Goal: Task Accomplishment & Management: Complete application form

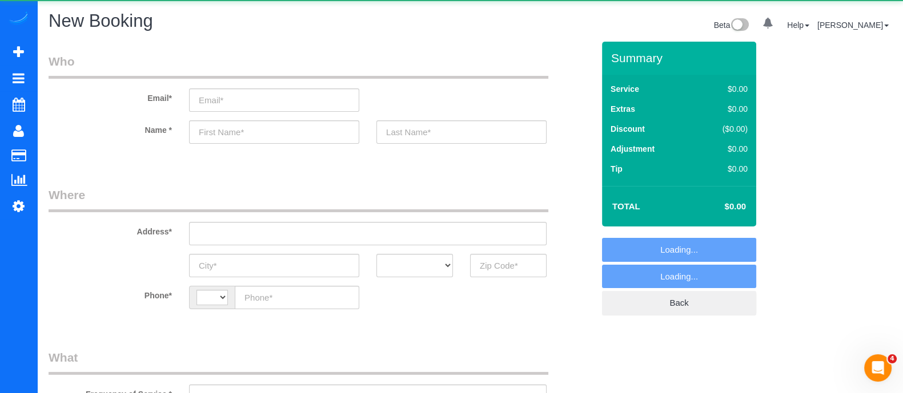
select select "string:[GEOGRAPHIC_DATA]"
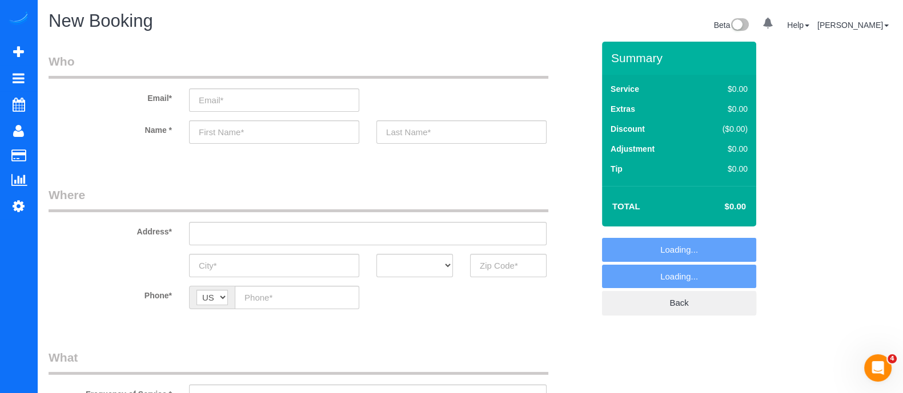
select select "object:1455"
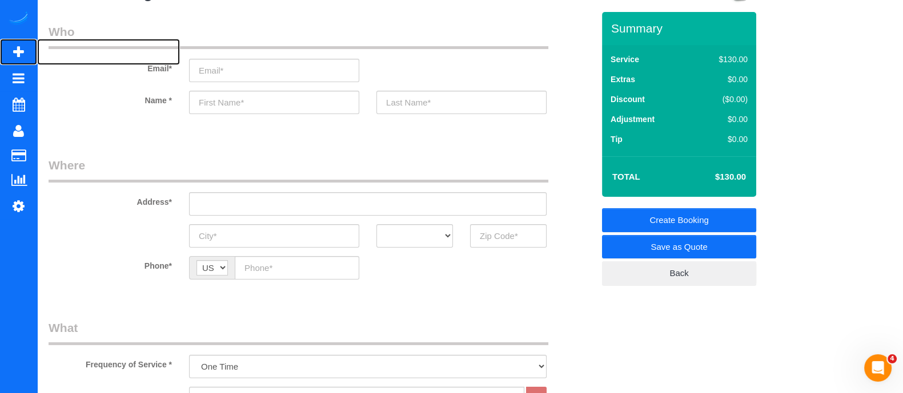
scroll to position [21, 0]
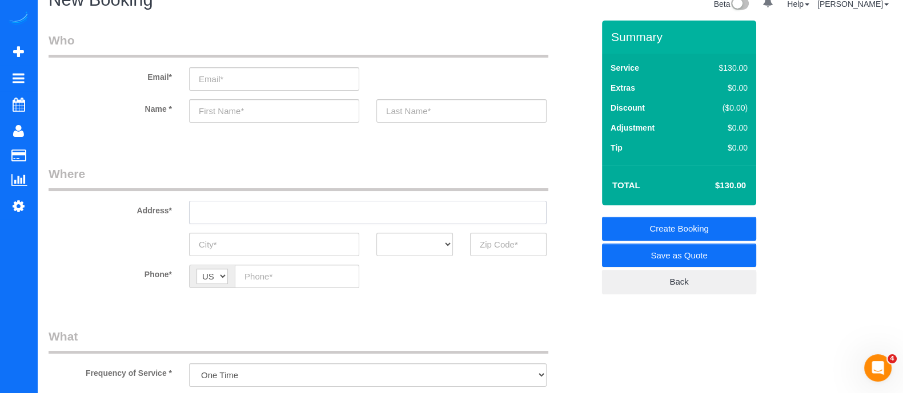
click at [273, 222] on input "text" at bounding box center [367, 212] width 357 height 23
type input "1"
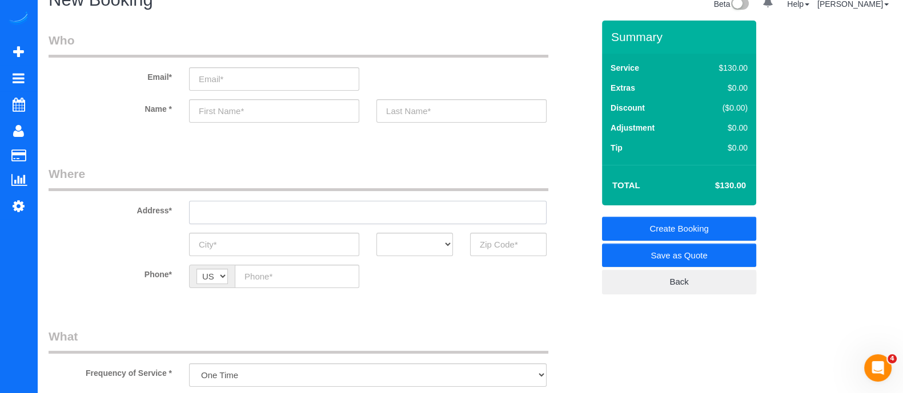
type input "1"
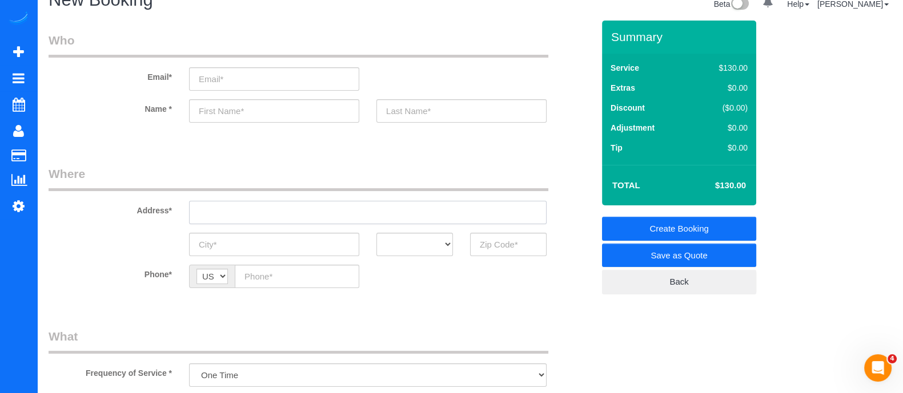
click at [250, 216] on input "text" at bounding box center [367, 212] width 357 height 23
type input "0"
type input "1"
drag, startPoint x: 272, startPoint y: 212, endPoint x: 159, endPoint y: 201, distance: 113.1
click at [159, 201] on div "Address* [STREET_ADDRESS]" at bounding box center [321, 195] width 562 height 59
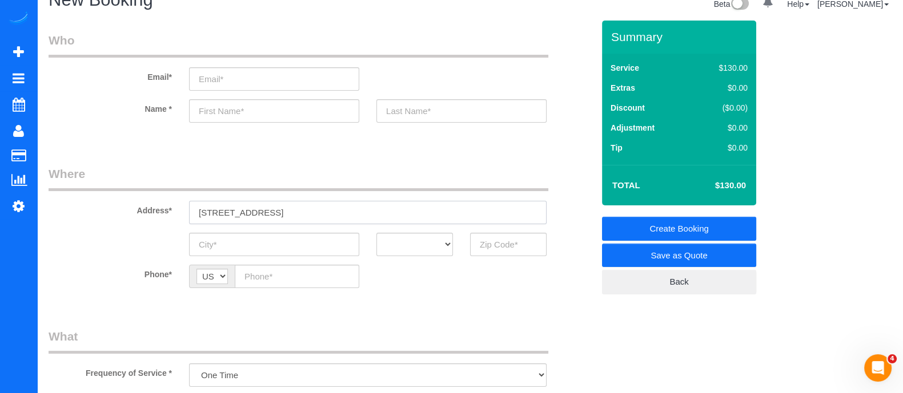
type input "[STREET_ADDRESS]"
click at [291, 111] on input "text" at bounding box center [274, 110] width 170 height 23
type input "Quin"
click at [305, 210] on input "[STREET_ADDRESS]" at bounding box center [367, 212] width 357 height 23
drag, startPoint x: 274, startPoint y: 212, endPoint x: 170, endPoint y: 215, distance: 103.9
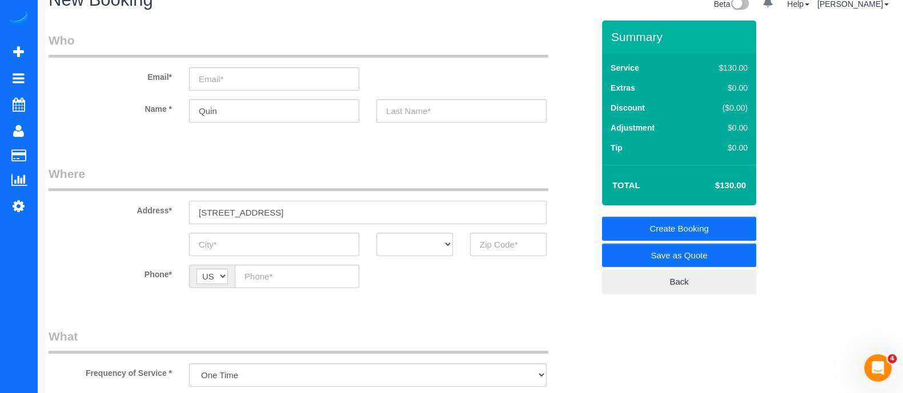
click at [170, 215] on div "Address* [STREET_ADDRESS]" at bounding box center [321, 195] width 562 height 59
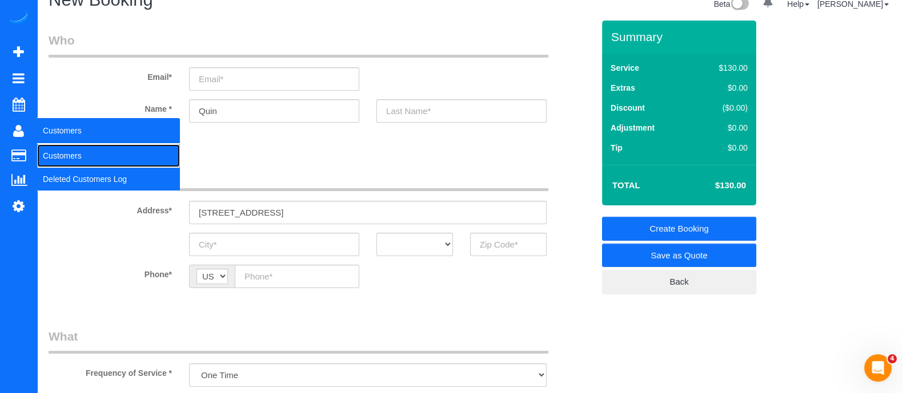
click at [58, 155] on link "Customers" at bounding box center [108, 155] width 143 height 23
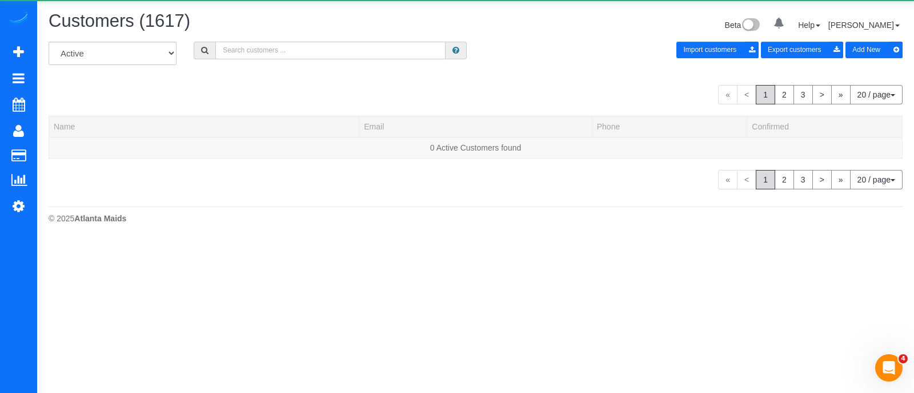
click at [294, 54] on input "text" at bounding box center [330, 51] width 230 height 18
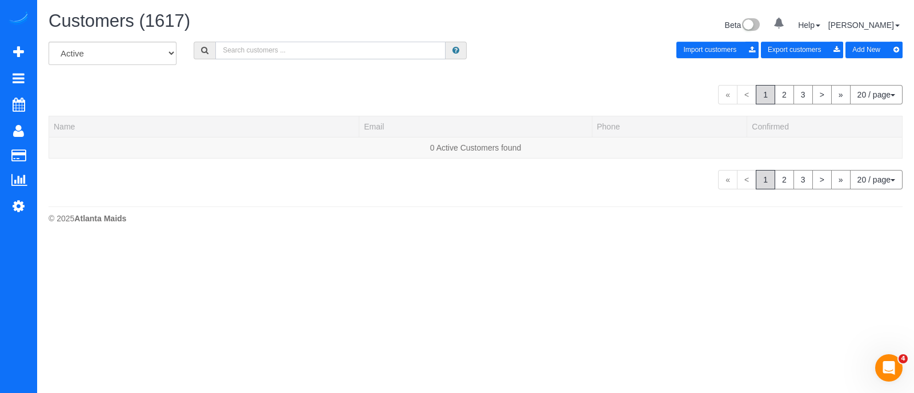
click at [294, 54] on input "text" at bounding box center [330, 51] width 230 height 18
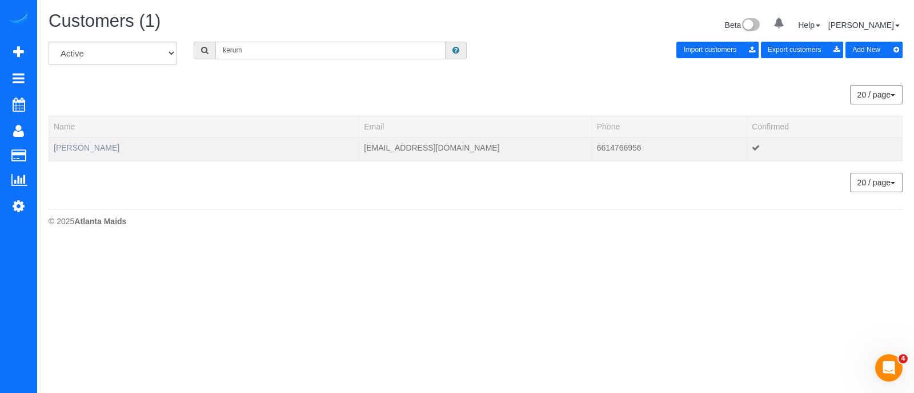
type input "kerum"
click at [105, 147] on link "[PERSON_NAME]" at bounding box center [87, 147] width 66 height 9
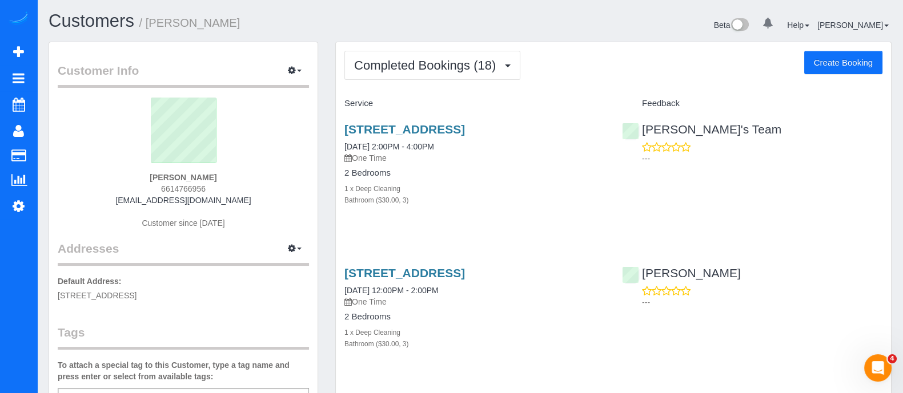
drag, startPoint x: 452, startPoint y: 145, endPoint x: 340, endPoint y: 132, distance: 112.6
click at [340, 132] on div "[STREET_ADDRESS] [DATE] 2:00PM - 4:00PM One Time 2 Bedrooms 1 x Deep Cleaning B…" at bounding box center [474, 170] width 277 height 115
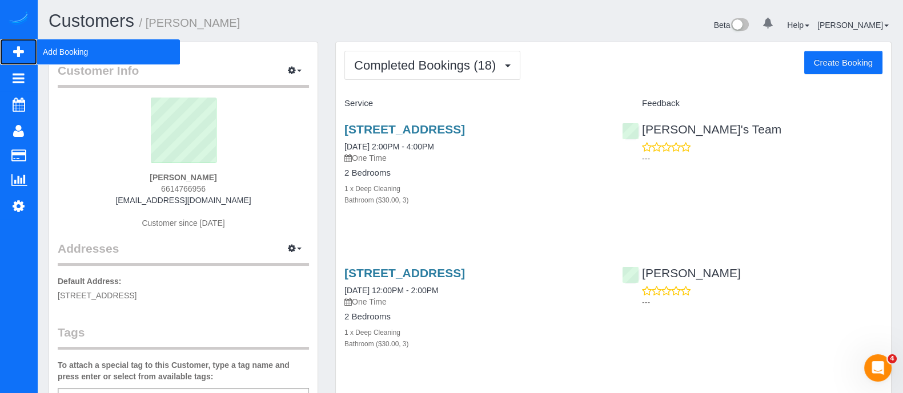
click at [85, 47] on span "Add Booking" at bounding box center [108, 52] width 143 height 26
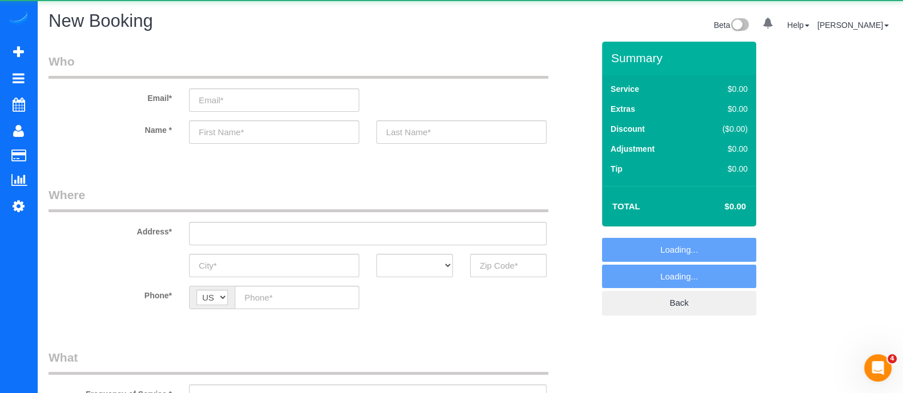
select select "object:2996"
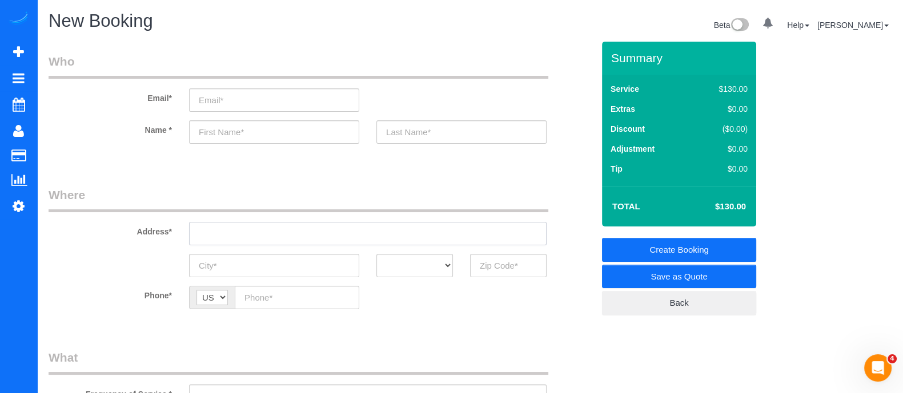
paste input "[STREET_ADDRESS][PERSON_NAME]"
click at [277, 237] on input "[STREET_ADDRESS][PERSON_NAME]" at bounding box center [367, 233] width 357 height 23
click at [231, 133] on input "text" at bounding box center [274, 131] width 170 height 23
type input "[PERSON_NAME]"
click at [411, 132] on input "text" at bounding box center [461, 131] width 170 height 23
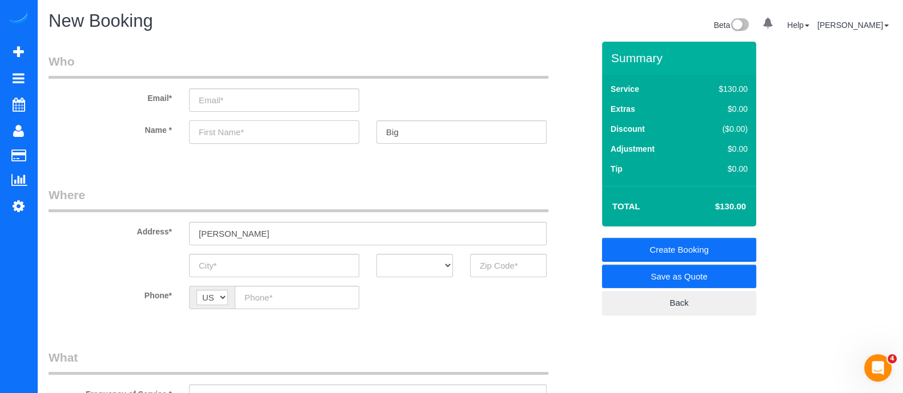
click at [260, 137] on input "text" at bounding box center [274, 131] width 170 height 23
click at [454, 130] on input "Big" at bounding box center [461, 131] width 170 height 23
type input "[PERSON_NAME]"
click at [305, 133] on input "text" at bounding box center [274, 131] width 170 height 23
type input "[PERSON_NAME]"
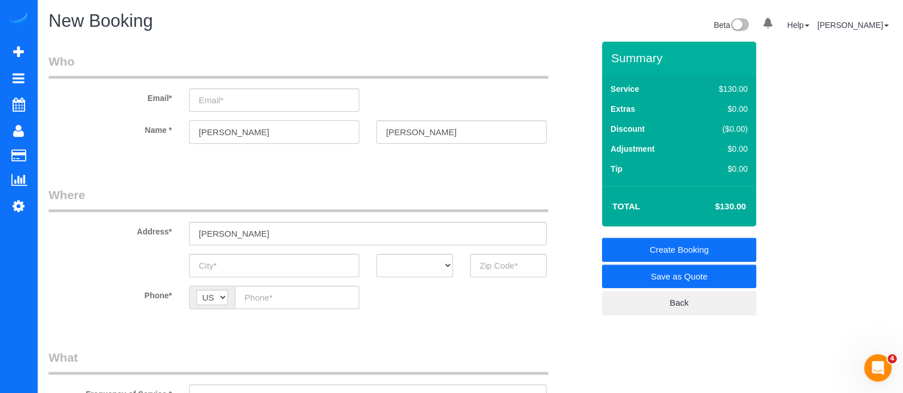
scroll to position [123, 0]
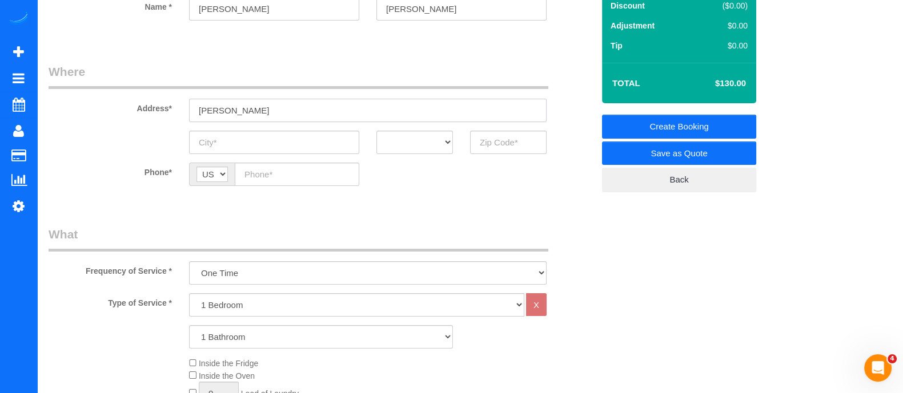
drag, startPoint x: 231, startPoint y: 112, endPoint x: 106, endPoint y: 135, distance: 127.1
click at [106, 135] on sui-booking-address "Address* [PERSON_NAME] AK AL AR AZ CA CO CT DC DE [GEOGRAPHIC_DATA] [GEOGRAPHIC…" at bounding box center [321, 108] width 545 height 91
paste input "[STREET_ADDRESS][PERSON_NAME]"
click at [288, 104] on input "[STREET_ADDRESS][PERSON_NAME]" at bounding box center [367, 110] width 357 height 23
type input "[STREET_ADDRESS][PERSON_NAME]"
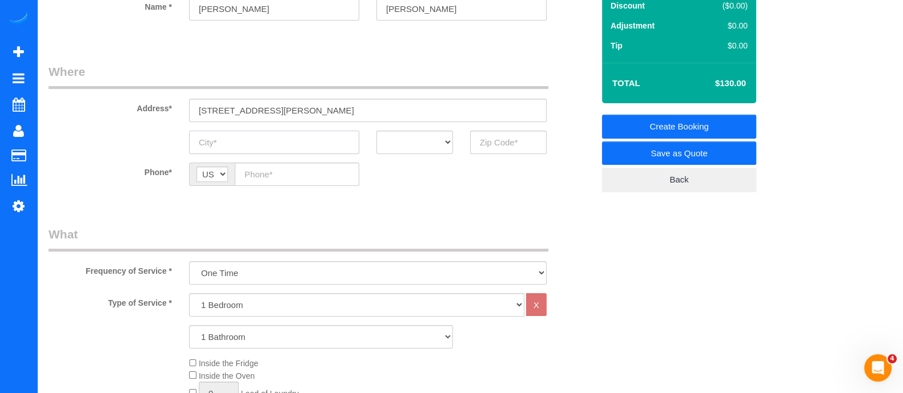
click at [285, 150] on input "text" at bounding box center [274, 142] width 170 height 23
type input "[GEOGRAPHIC_DATA]"
click at [405, 139] on select "AK AL AR AZ CA CO CT DC DE [GEOGRAPHIC_DATA] [GEOGRAPHIC_DATA] HI IA ID IL IN K…" at bounding box center [414, 142] width 77 height 23
select select "GA"
click at [376, 131] on select "AK AL AR AZ CA CO CT DC DE [GEOGRAPHIC_DATA] [GEOGRAPHIC_DATA] HI IA ID IL IN K…" at bounding box center [414, 142] width 77 height 23
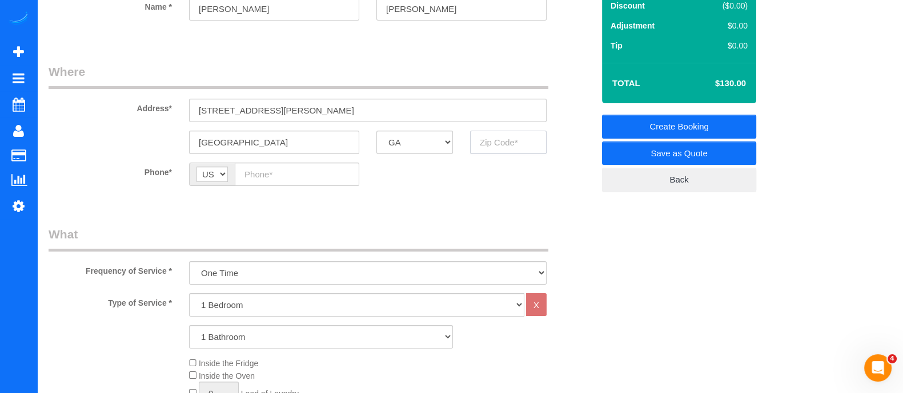
click at [506, 144] on input "text" at bounding box center [508, 142] width 77 height 23
type input "30318"
paste input "[PHONE_NUMBER]"
click at [284, 178] on input "[PHONE_NUMBER]" at bounding box center [297, 174] width 124 height 23
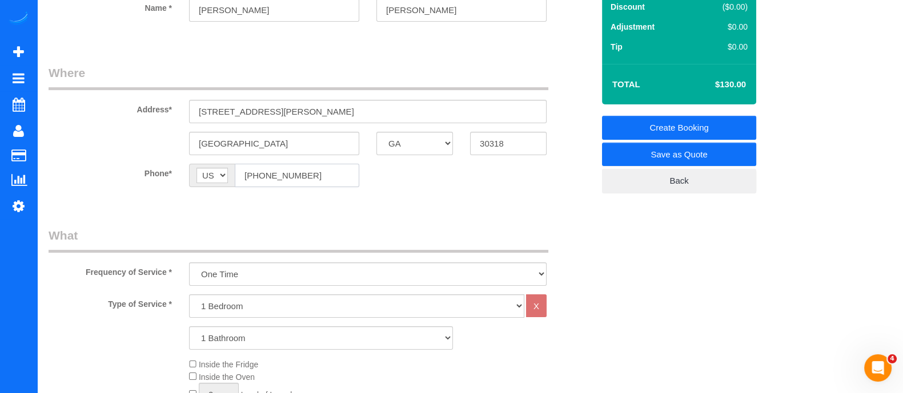
scroll to position [309, 0]
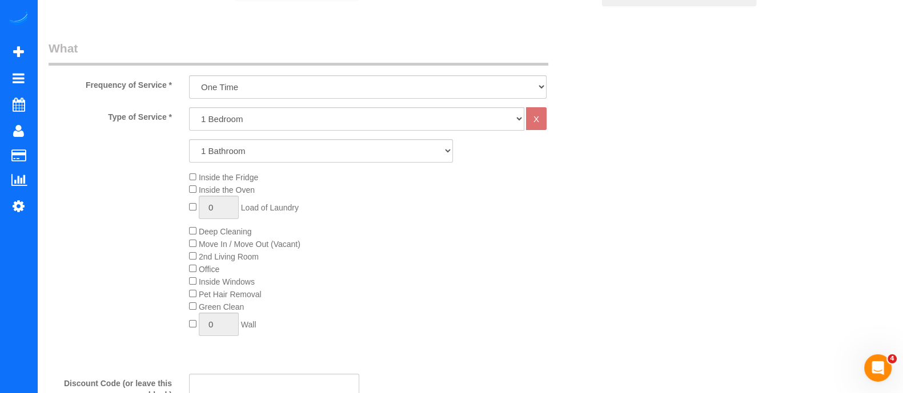
type input "[PHONE_NUMBER]"
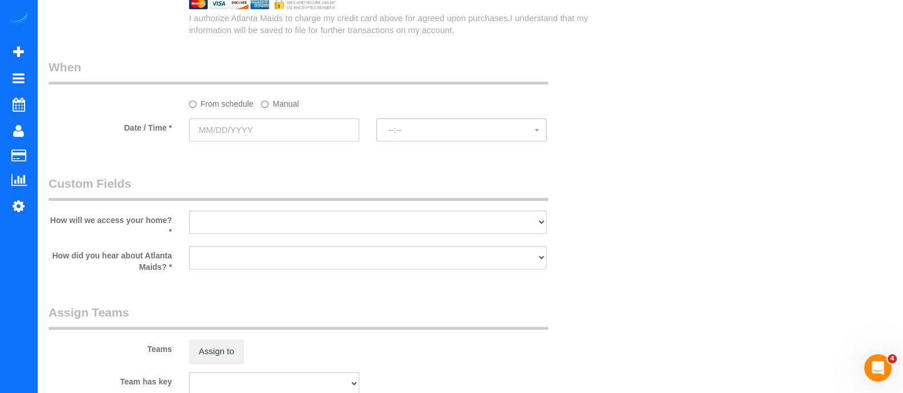
scroll to position [1044, 0]
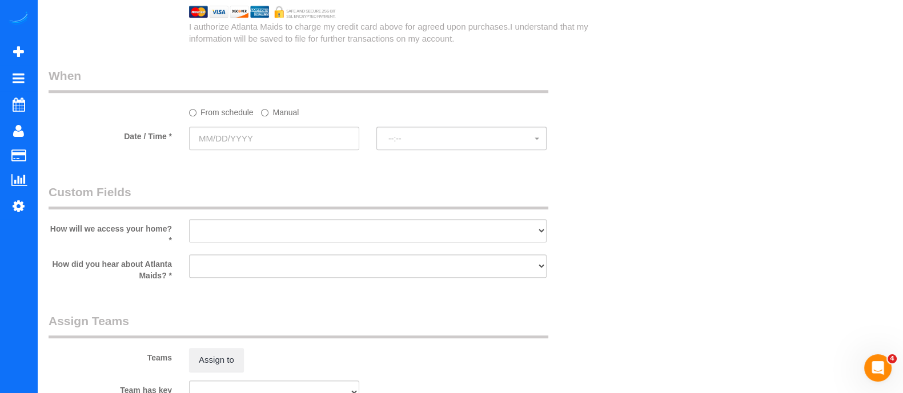
click at [276, 113] on label "Manual" at bounding box center [280, 110] width 38 height 15
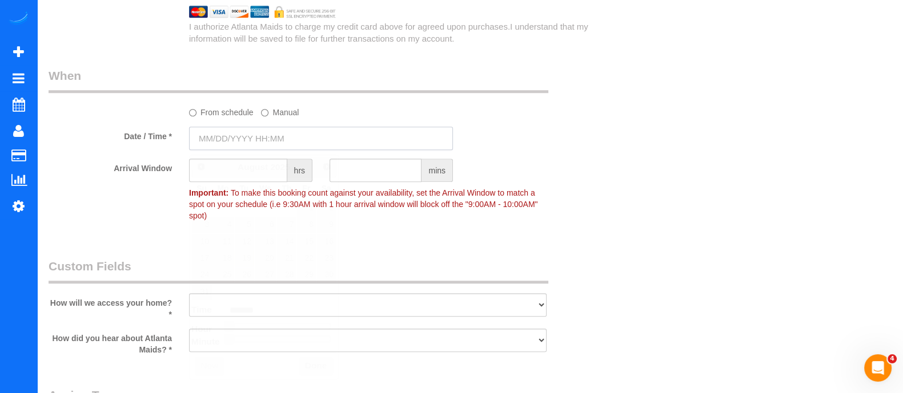
click at [261, 138] on input "text" at bounding box center [321, 138] width 264 height 23
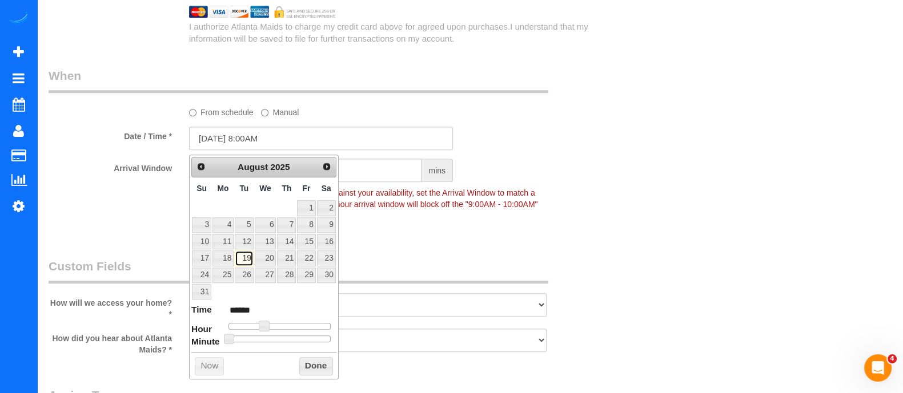
click at [248, 256] on link "19" at bounding box center [244, 258] width 18 height 15
type input "[DATE] 9:00AM"
type input "******"
type input "[DATE] 10:00AM"
type input "*******"
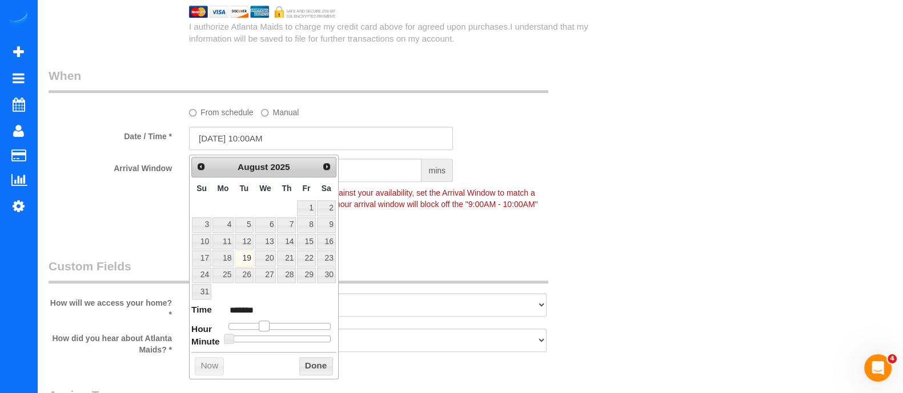
type input "[DATE] 11:00AM"
type input "*******"
type input "[DATE] 12:00PM"
type input "*******"
type input "[DATE] 1:00PM"
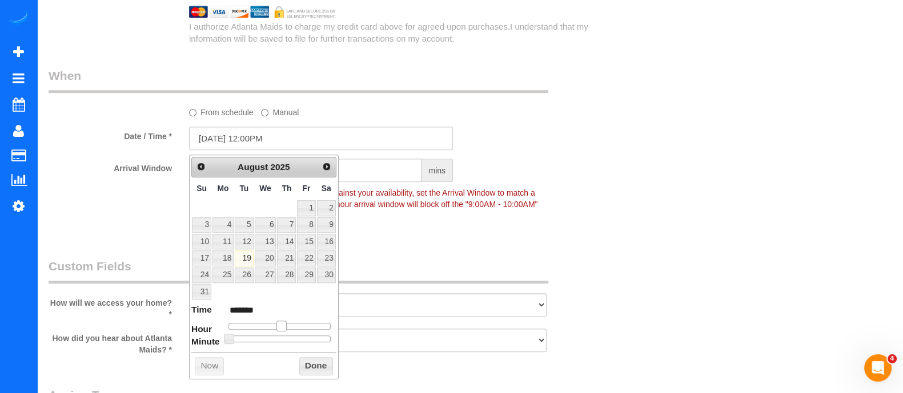
type input "******"
drag, startPoint x: 263, startPoint y: 321, endPoint x: 284, endPoint y: 324, distance: 21.8
click at [284, 324] on span at bounding box center [286, 326] width 10 height 10
type input "[DATE] 1:05PM"
type input "******"
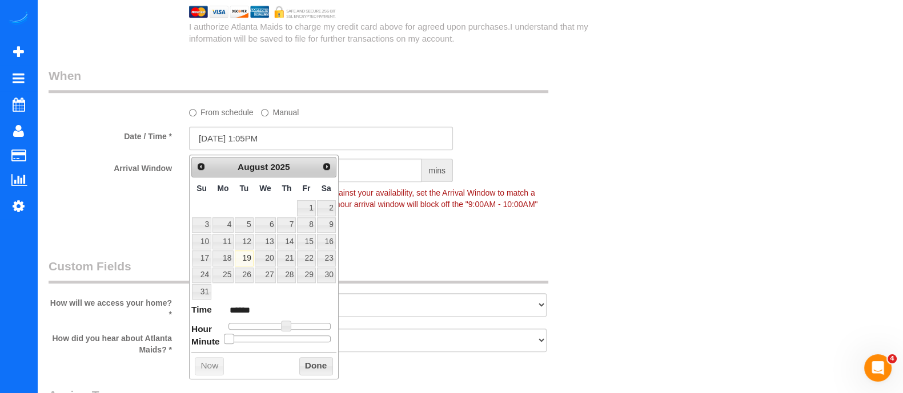
type input "[DATE] 1:10PM"
type input "******"
type input "[DATE] 1:15PM"
type input "******"
type input "[DATE] 1:20PM"
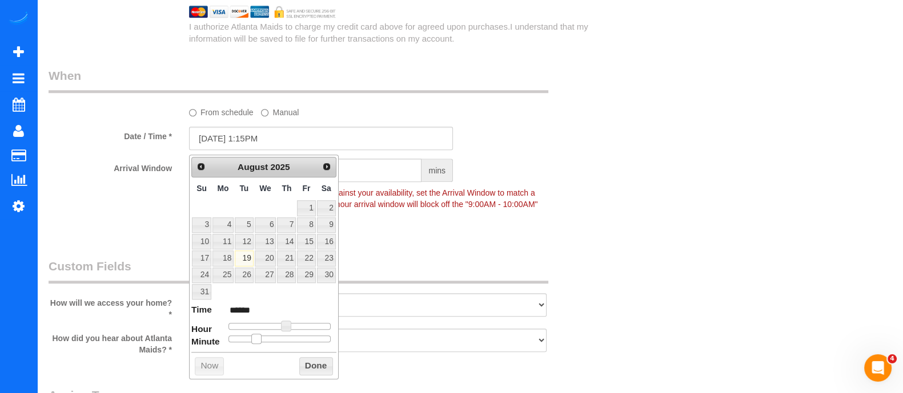
type input "******"
type input "[DATE] 1:25PM"
type input "******"
type input "[DATE] 1:30PM"
type input "******"
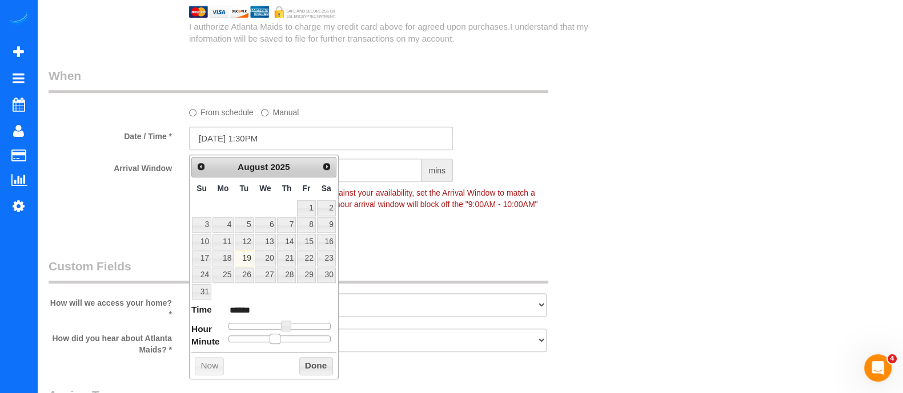
type input "[DATE] 1:35PM"
type input "******"
type input "[DATE] 1:40PM"
type input "******"
type input "[DATE] 1:45PM"
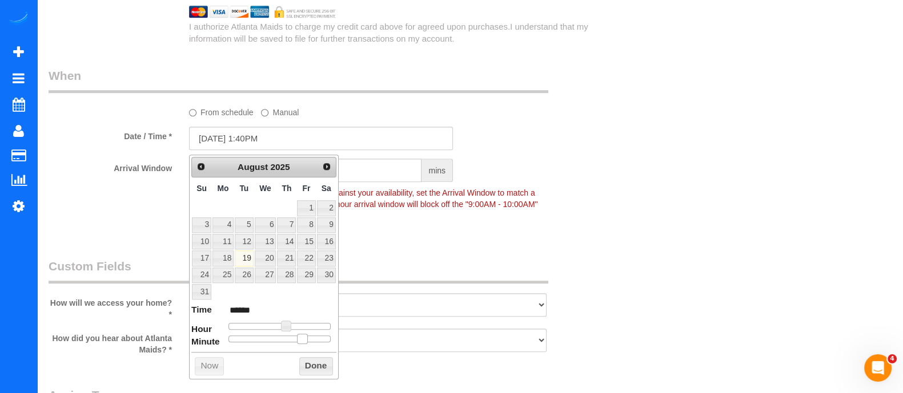
type input "******"
drag, startPoint x: 230, startPoint y: 338, endPoint x: 312, endPoint y: 338, distance: 82.8
click at [312, 338] on span at bounding box center [311, 339] width 10 height 10
click at [315, 363] on button "Done" at bounding box center [316, 366] width 34 height 18
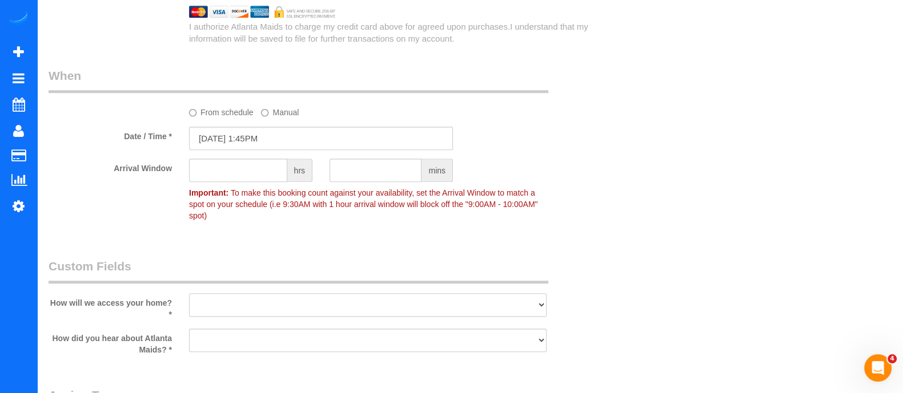
drag, startPoint x: 325, startPoint y: 299, endPoint x: 247, endPoint y: 239, distance: 98.6
select select "number:3"
click at [189, 293] on select "I will leave a key I will provide an access code Someone will be home Go to apa…" at bounding box center [367, 304] width 357 height 23
click at [231, 329] on select "Google Yelp From a friend Social media Other" at bounding box center [367, 340] width 357 height 23
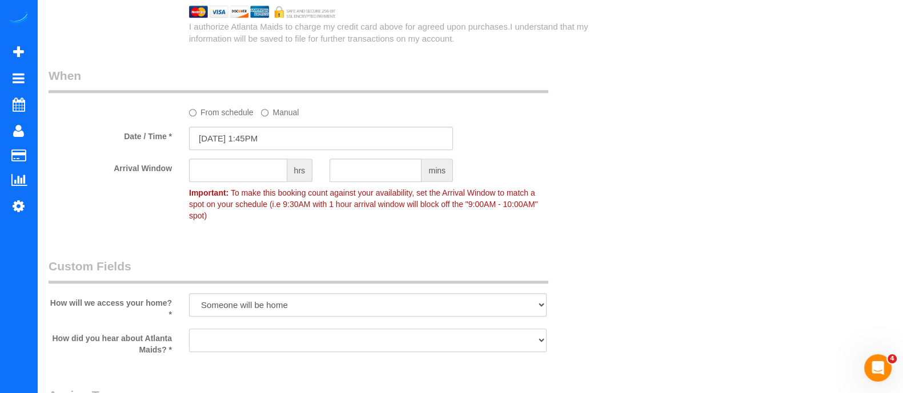
select select "number:6"
click at [189, 329] on select "Google Yelp From a friend Social media Other" at bounding box center [367, 340] width 357 height 23
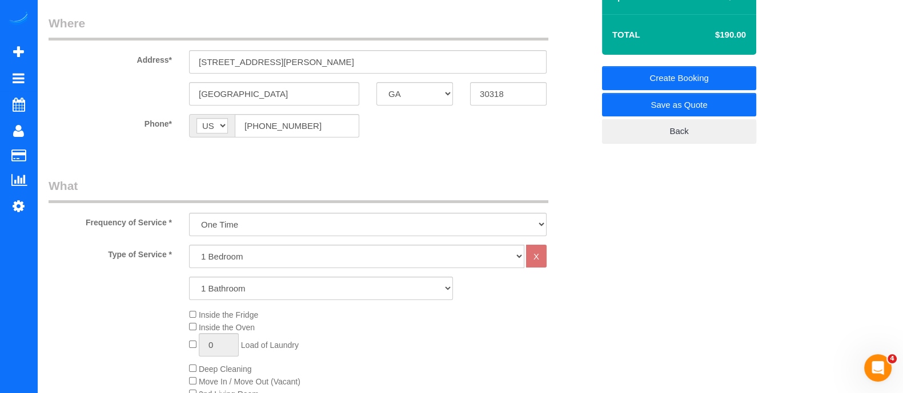
scroll to position [0, 0]
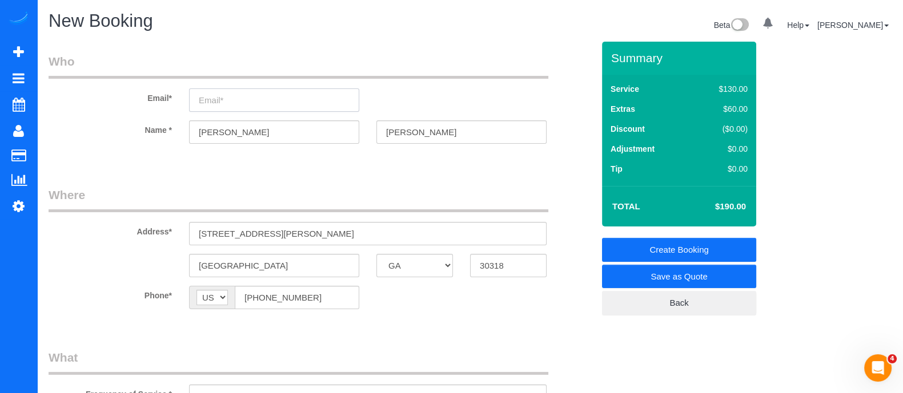
click at [242, 108] on input "email" at bounding box center [274, 99] width 170 height 23
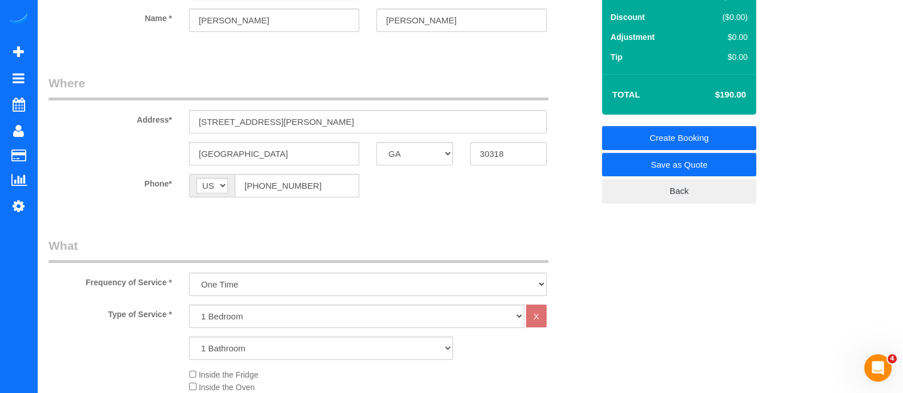
scroll to position [116, 0]
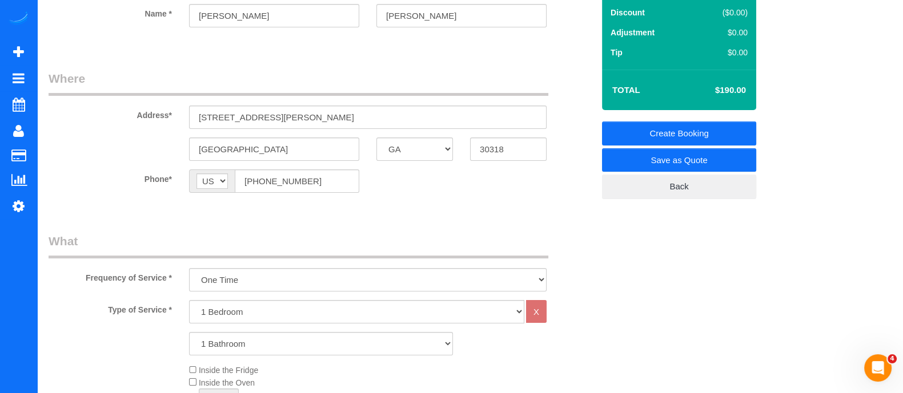
type input "[EMAIL_ADDRESS][DOMAIN_NAME]"
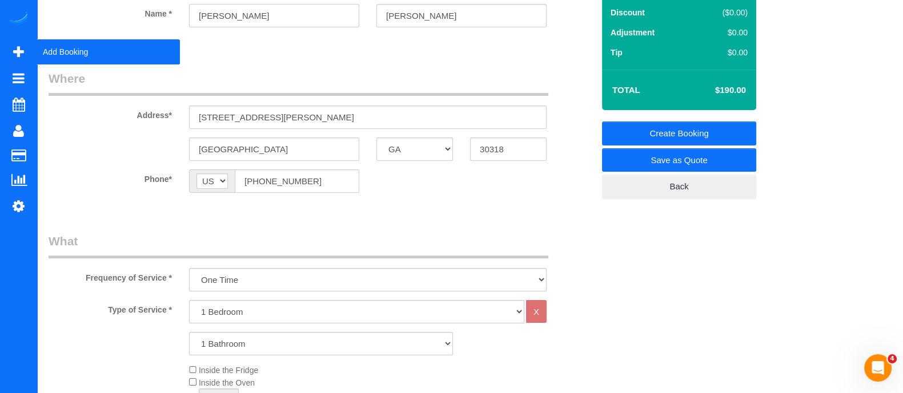
drag, startPoint x: 242, startPoint y: 23, endPoint x: 30, endPoint y: 47, distance: 213.7
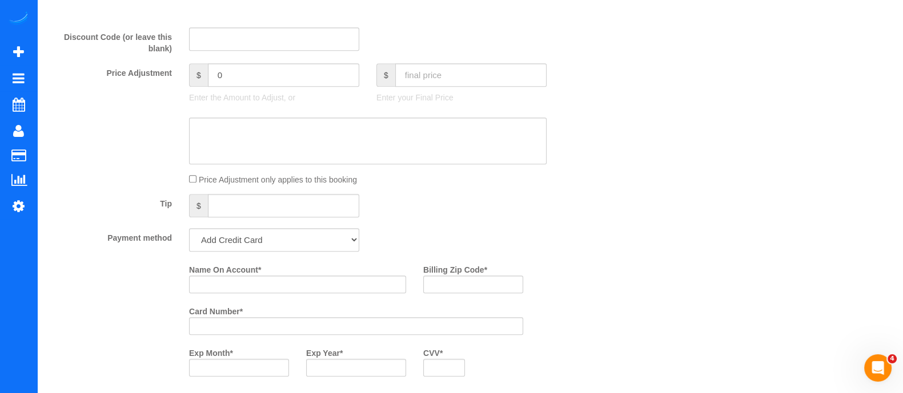
scroll to position [649, 0]
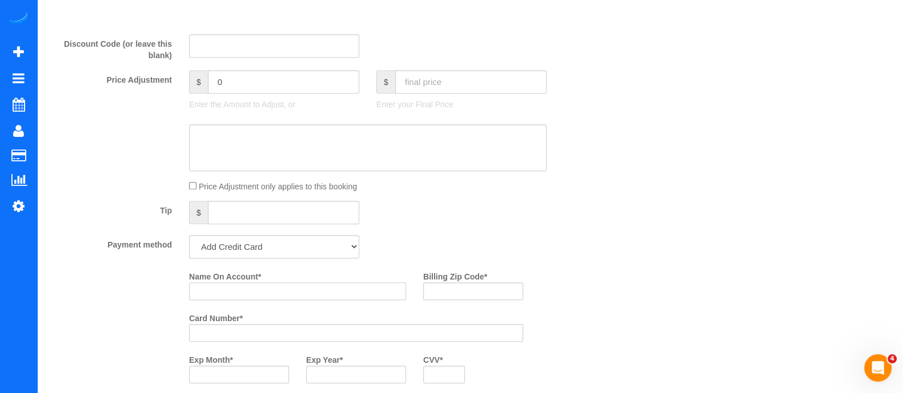
paste input "[PERSON_NAME]"
click at [268, 300] on input "[PERSON_NAME]" at bounding box center [297, 292] width 217 height 18
type input "[PERSON_NAME]"
click at [247, 331] on div at bounding box center [356, 333] width 334 height 18
click at [252, 347] on div "Card Number *" at bounding box center [355, 330] width 351 height 42
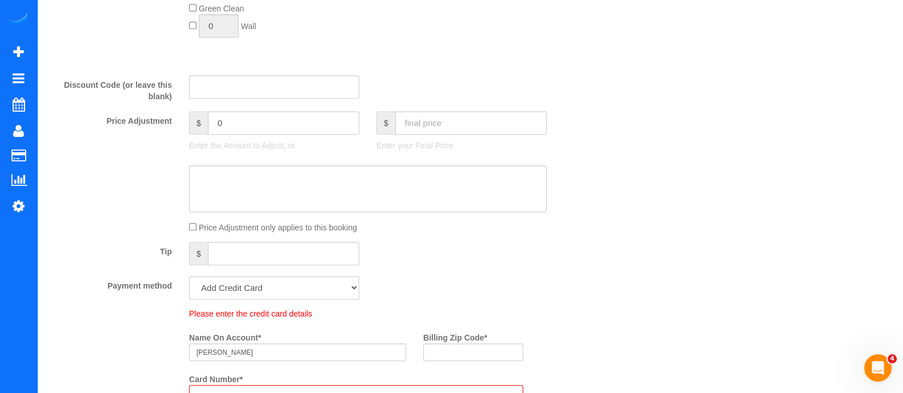
scroll to position [690, 0]
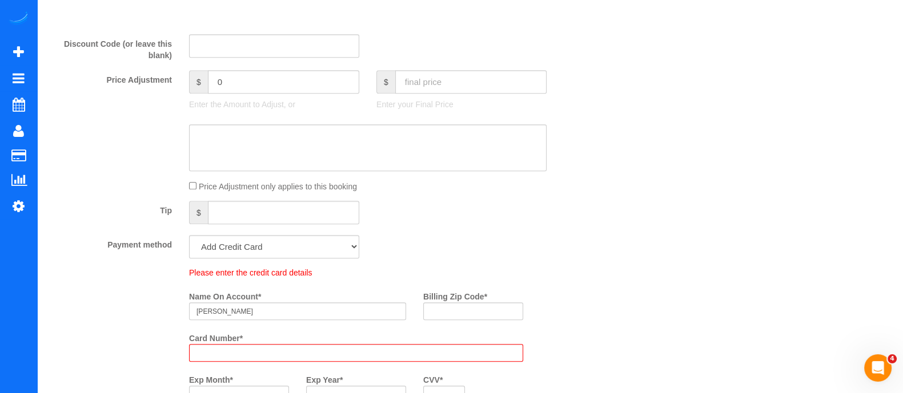
click at [517, 253] on div "Payment method Add Credit Card Cash Check Paypal" at bounding box center [321, 246] width 562 height 23
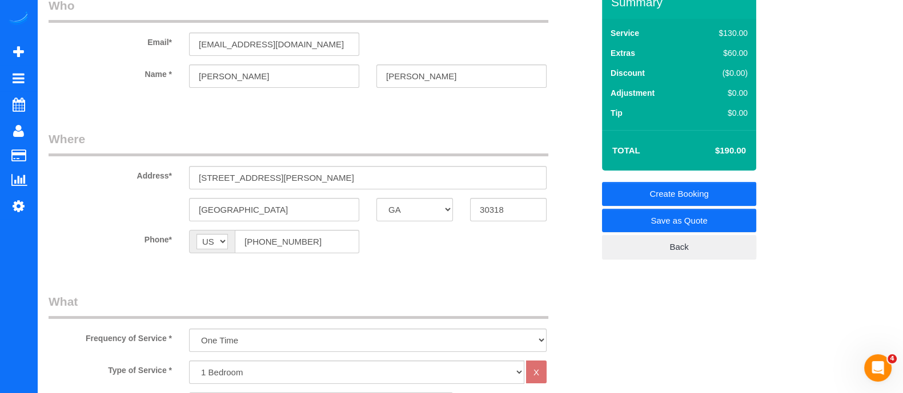
scroll to position [0, 0]
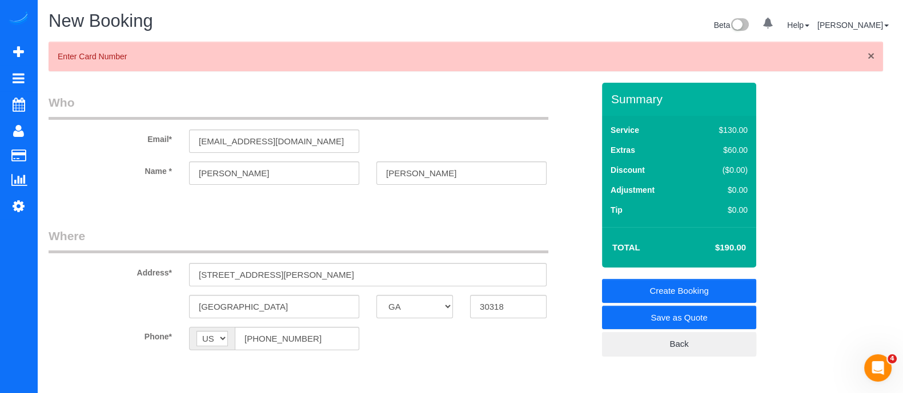
click at [871, 57] on span "×" at bounding box center [870, 55] width 7 height 13
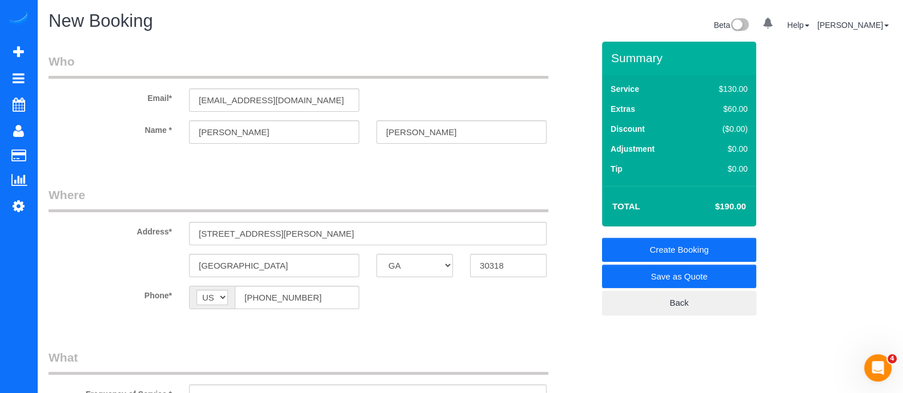
click at [685, 275] on link "Save as Quote" at bounding box center [679, 277] width 154 height 24
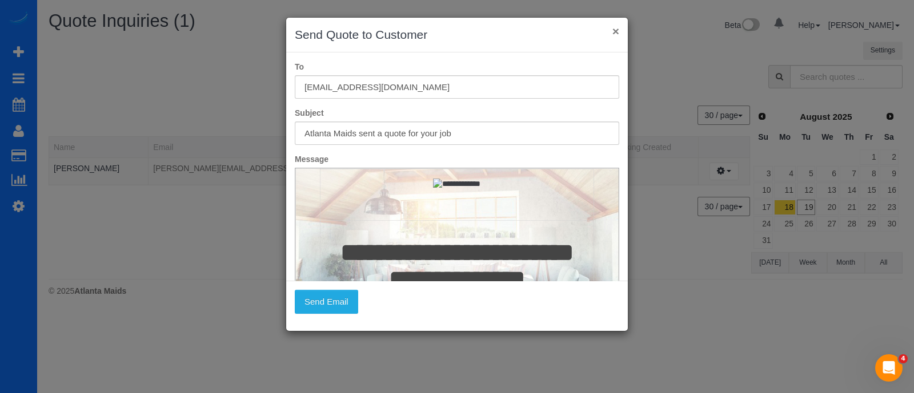
click at [615, 30] on button "×" at bounding box center [615, 31] width 7 height 12
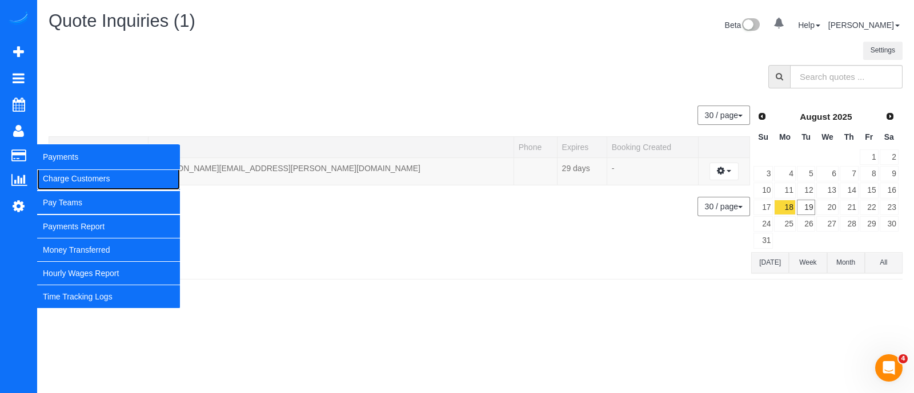
click at [83, 188] on link "Charge Customers" at bounding box center [108, 178] width 143 height 23
select select
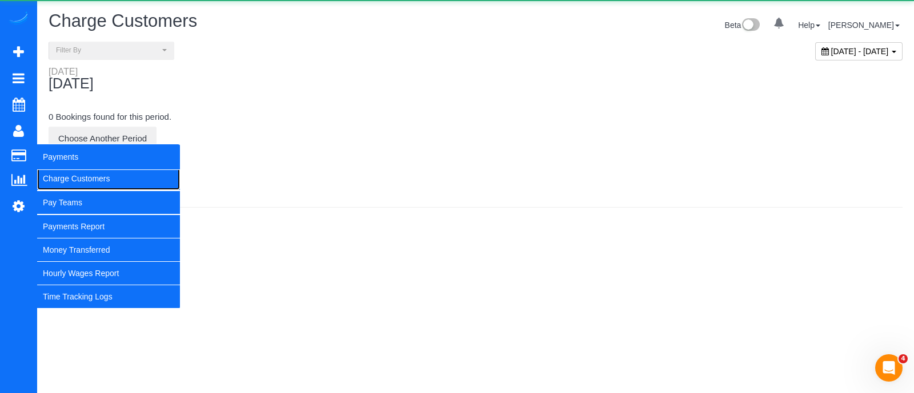
click at [86, 183] on link "Charge Customers" at bounding box center [108, 178] width 143 height 23
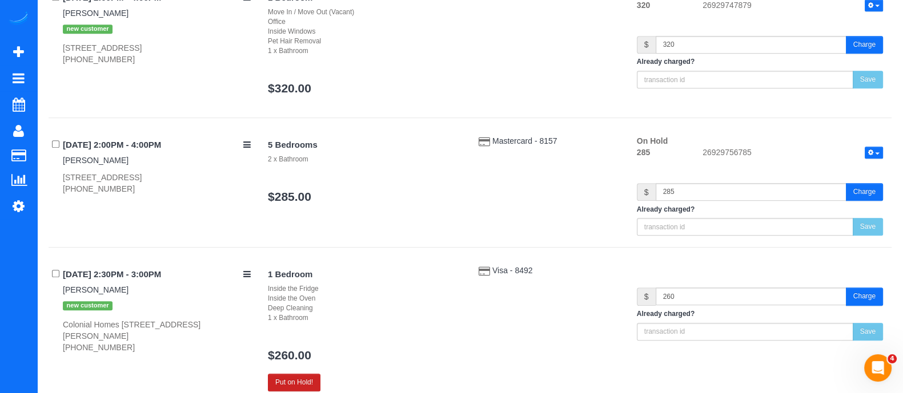
scroll to position [920, 0]
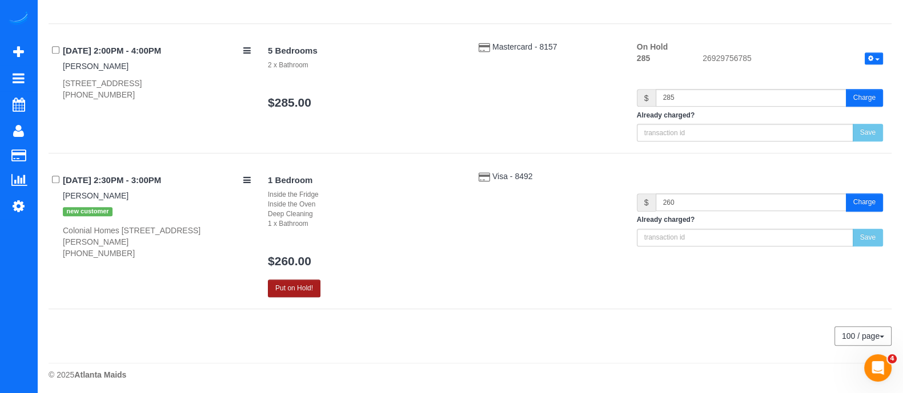
click at [305, 292] on button "Put on Hold!" at bounding box center [294, 289] width 53 height 18
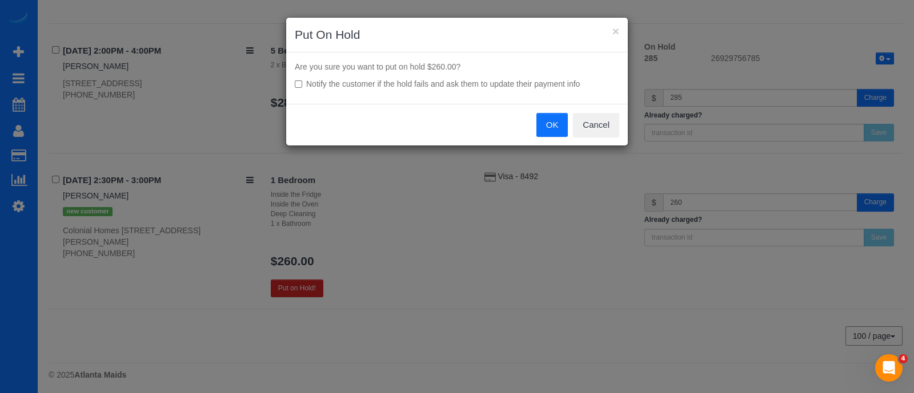
click at [550, 120] on button "OK" at bounding box center [552, 125] width 32 height 24
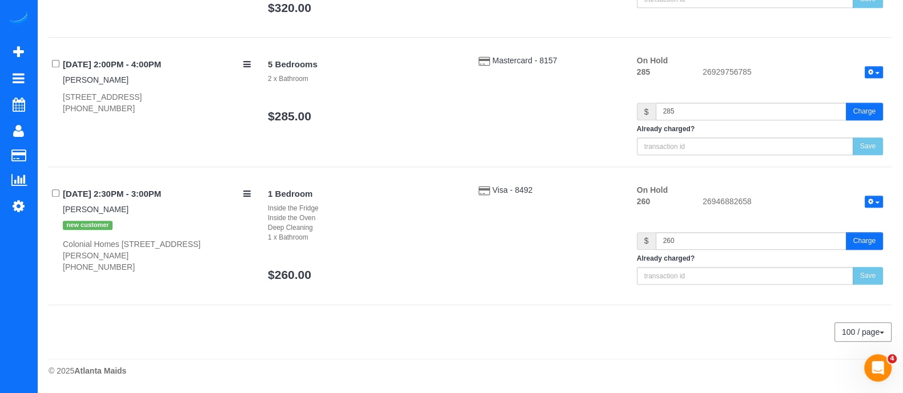
scroll to position [903, 0]
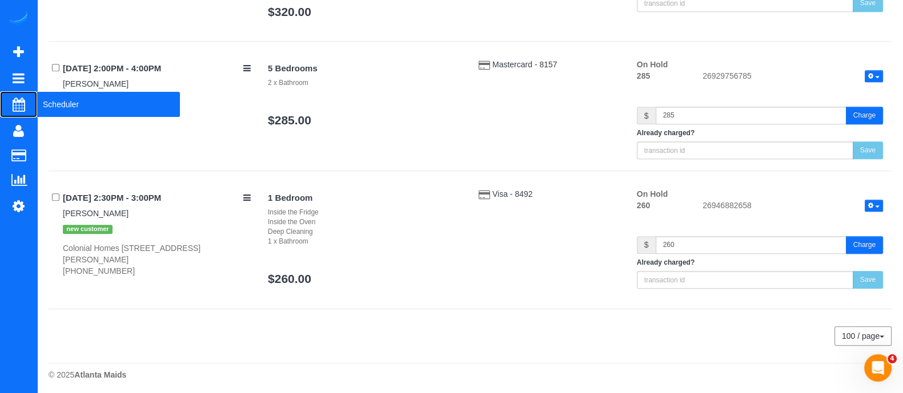
click at [67, 106] on span "Scheduler" at bounding box center [108, 104] width 143 height 26
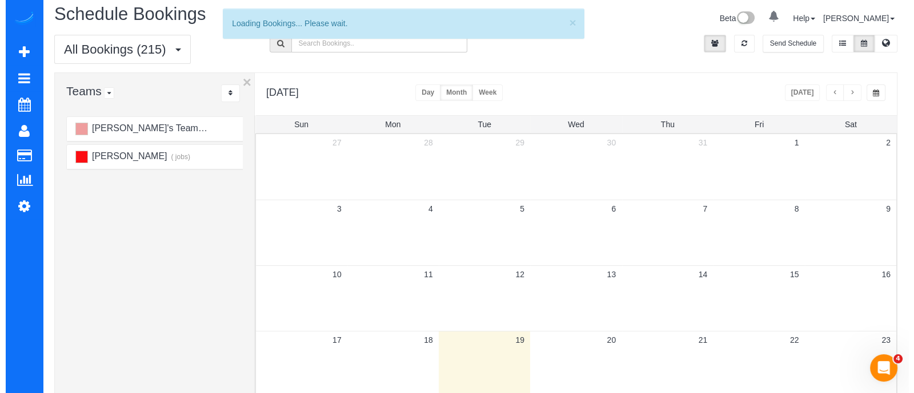
scroll to position [156, 0]
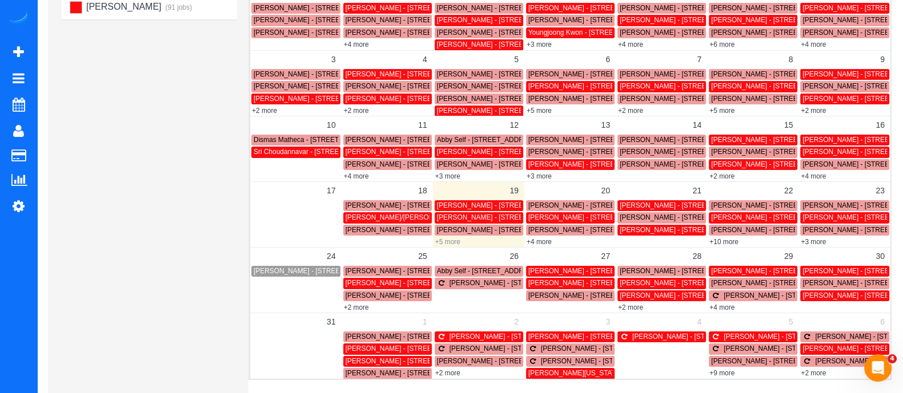
click at [449, 239] on link "+5 more" at bounding box center [447, 242] width 25 height 8
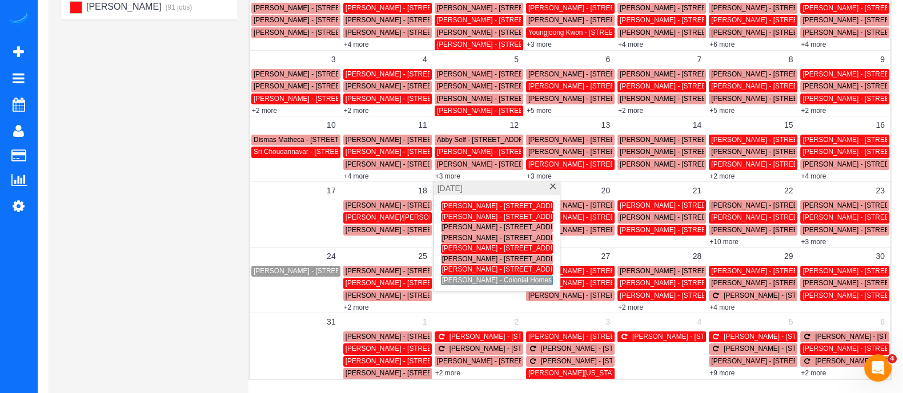
click at [460, 277] on span "[PERSON_NAME] - Colonial Homes [GEOGRAPHIC_DATA][PERSON_NAME][STREET_ADDRESS]" at bounding box center [594, 280] width 305 height 8
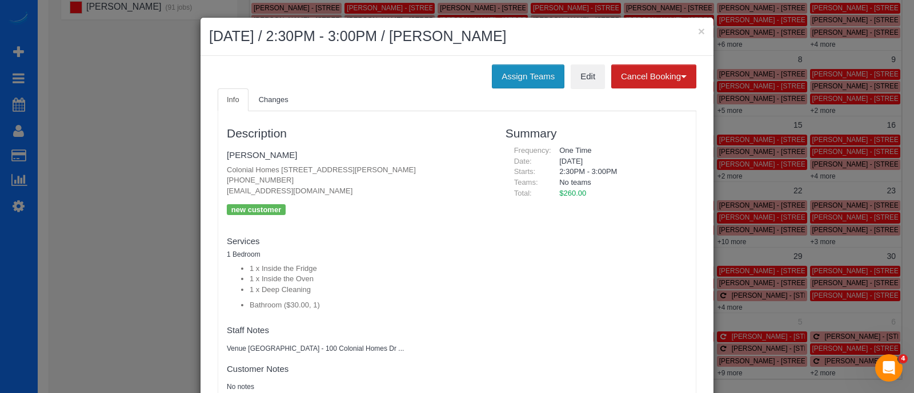
click at [521, 74] on button "Assign Teams" at bounding box center [528, 77] width 73 height 24
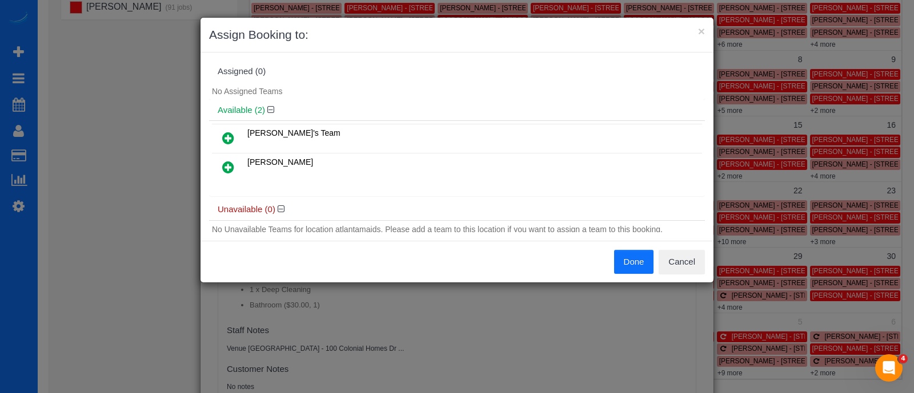
click at [229, 135] on icon at bounding box center [228, 138] width 12 height 14
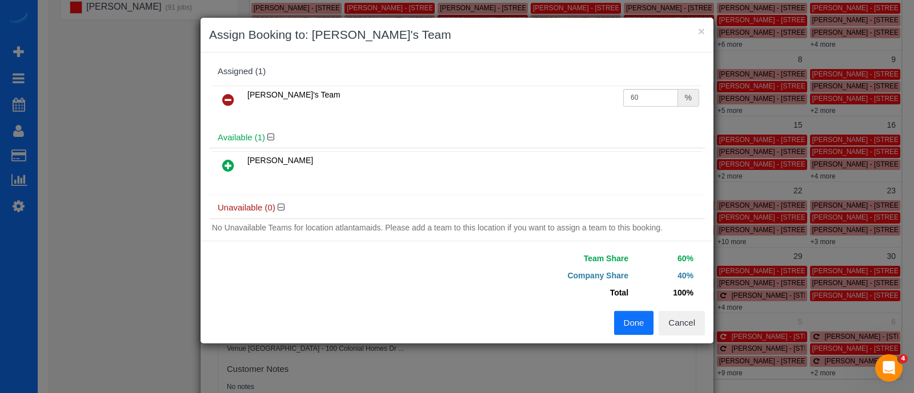
click at [631, 317] on button "Done" at bounding box center [634, 323] width 40 height 24
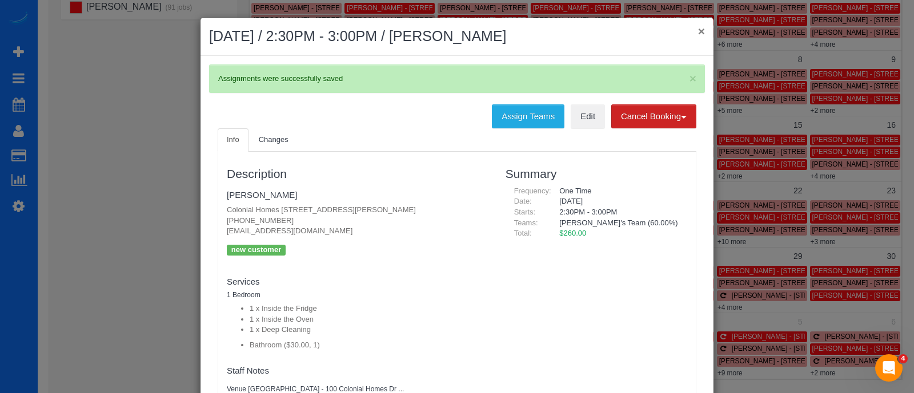
click at [698, 34] on button "×" at bounding box center [701, 31] width 7 height 12
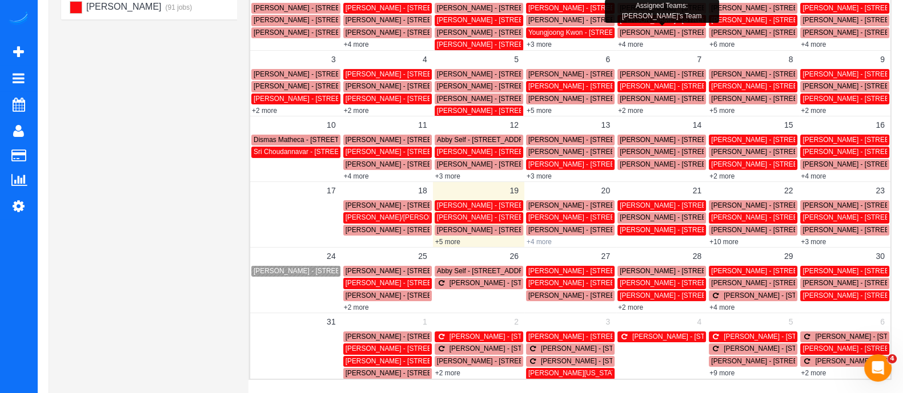
click at [537, 243] on link "+4 more" at bounding box center [538, 242] width 25 height 8
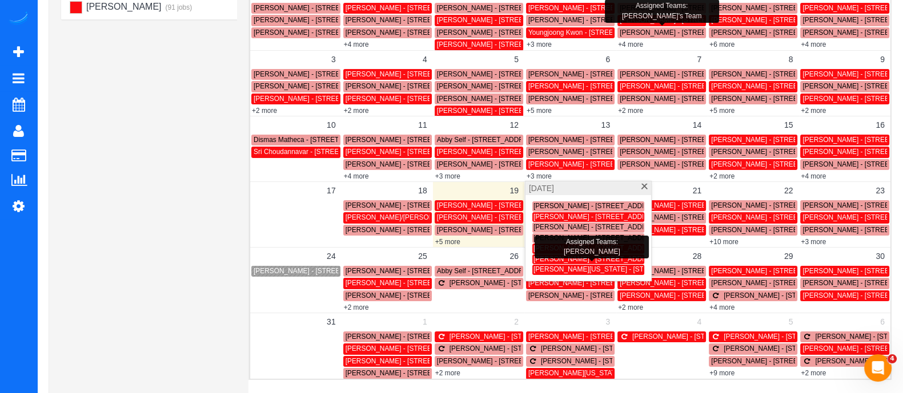
click at [554, 259] on span "[PERSON_NAME] - [STREET_ADDRESS]" at bounding box center [597, 259] width 129 height 8
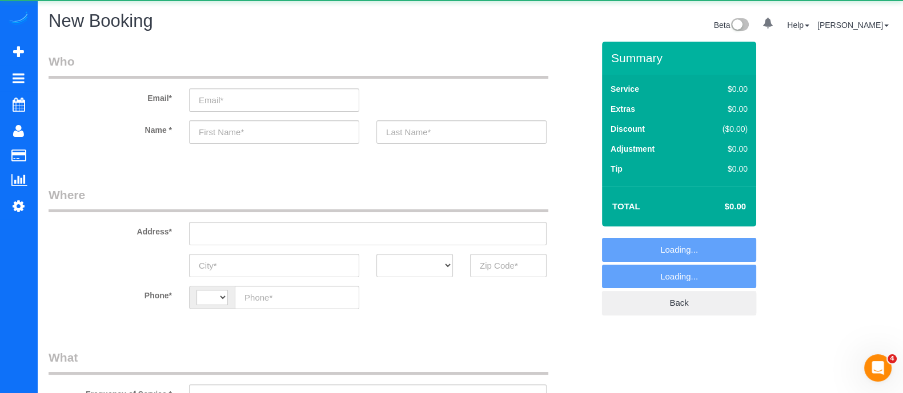
select select "object:700"
select select "string:[GEOGRAPHIC_DATA]"
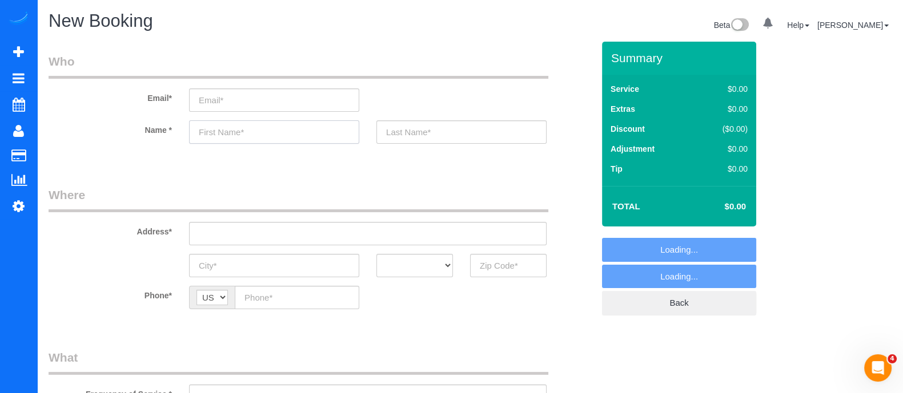
click at [258, 129] on input "text" at bounding box center [274, 131] width 170 height 23
type input "T"
select select "object:1091"
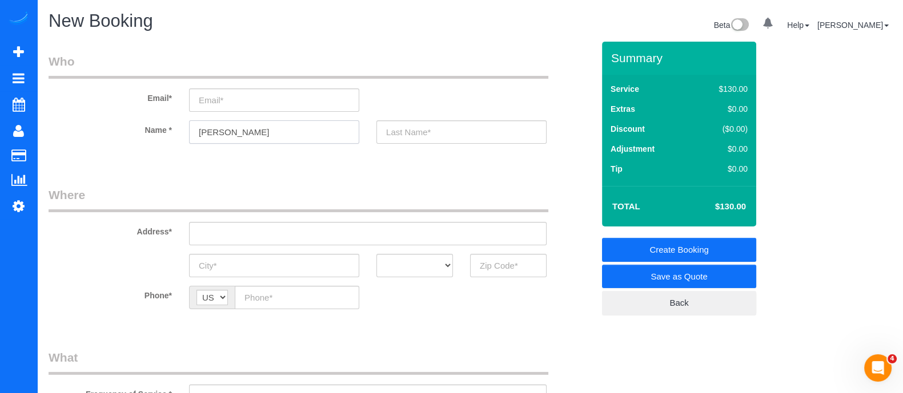
type input "Thomas"
click at [518, 259] on input "text" at bounding box center [508, 265] width 77 height 23
click at [518, 259] on input "3" at bounding box center [508, 265] width 77 height 23
type input "3"
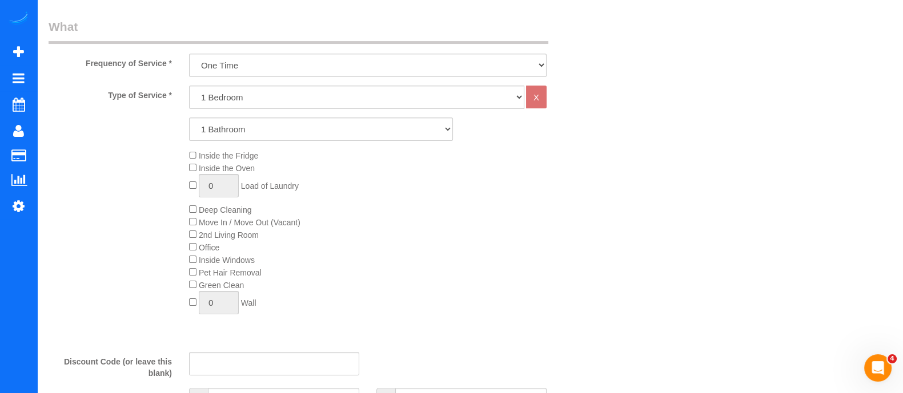
scroll to position [322, 0]
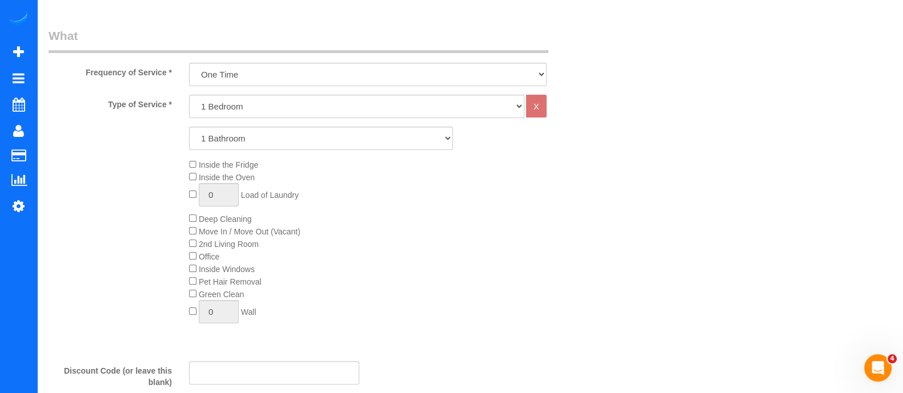
type input "30309"
click at [195, 159] on div "Inside the Fridge Inside the Oven 0 Load of Laundry Deep Cleaning Move In / Mov…" at bounding box center [390, 244] width 421 height 171
click at [192, 182] on span "Inside the Oven" at bounding box center [222, 177] width 66 height 9
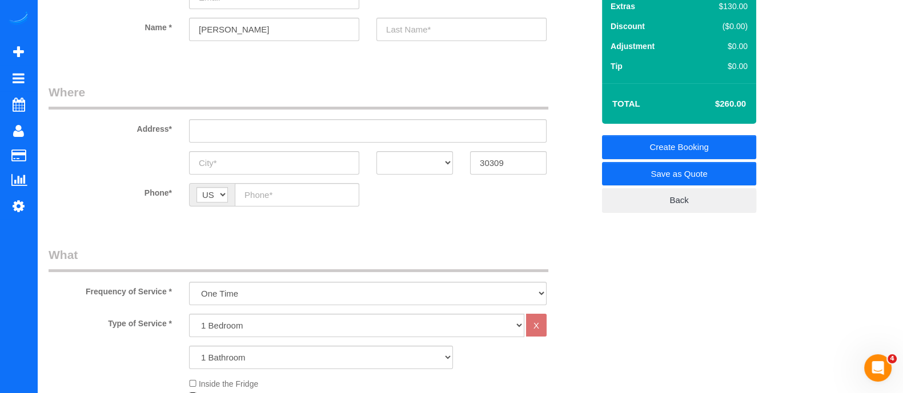
scroll to position [0, 0]
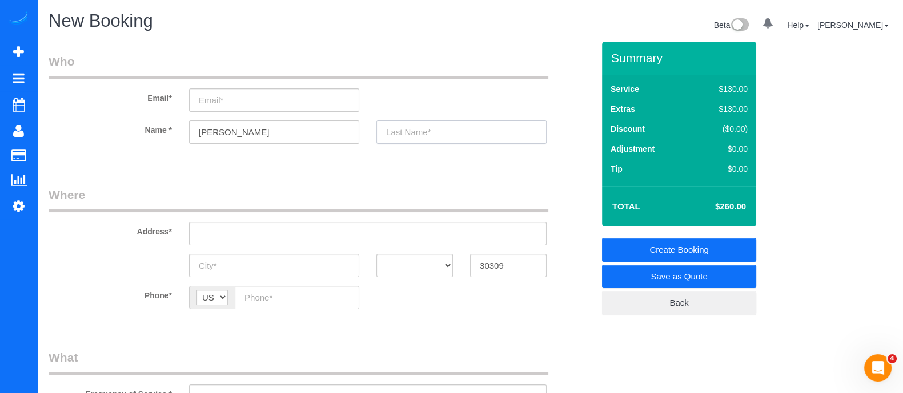
click at [396, 139] on input "text" at bounding box center [461, 131] width 170 height 23
type input "Simmons"
click at [231, 99] on input "email" at bounding box center [274, 99] width 170 height 23
type input "[EMAIL_ADDRESS][DOMAIN_NAME]"
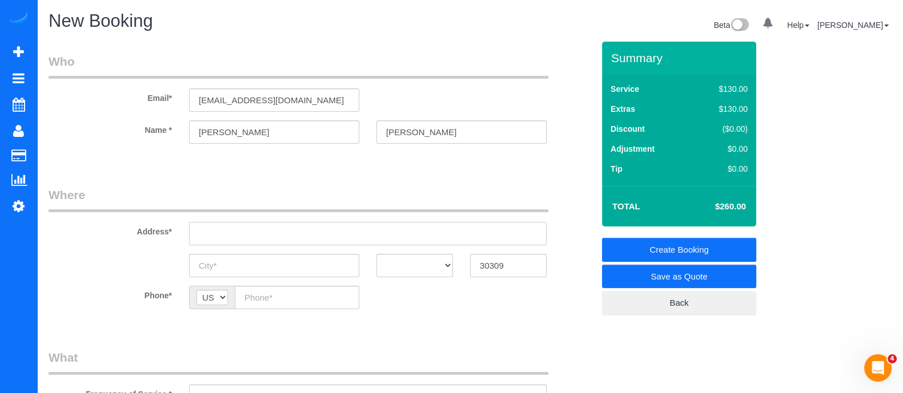
click at [321, 235] on input "text" at bounding box center [367, 233] width 357 height 23
drag, startPoint x: 300, startPoint y: 238, endPoint x: 124, endPoint y: 244, distance: 175.9
click at [124, 244] on div "Address* 1000 colonnail homes" at bounding box center [321, 216] width 562 height 59
paste input "Colonial Homes Dr NWAtlanta, GA 30309, USA"
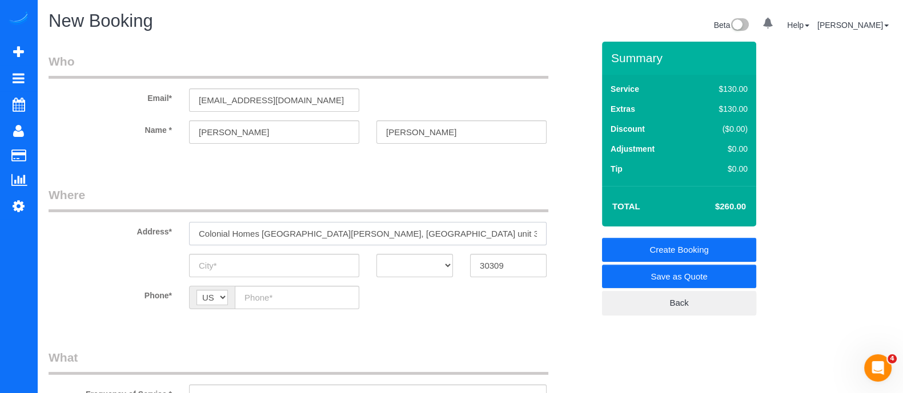
type input "Colonial Homes Dr NWAtlanta, GA 30309, USA unit 301"
click at [275, 265] on input "A" at bounding box center [274, 265] width 170 height 23
type input "[GEOGRAPHIC_DATA]"
click at [408, 262] on select "AK AL AR AZ CA CO CT DC DE [GEOGRAPHIC_DATA] [GEOGRAPHIC_DATA] HI IA ID IL IN K…" at bounding box center [414, 265] width 77 height 23
select select "GA"
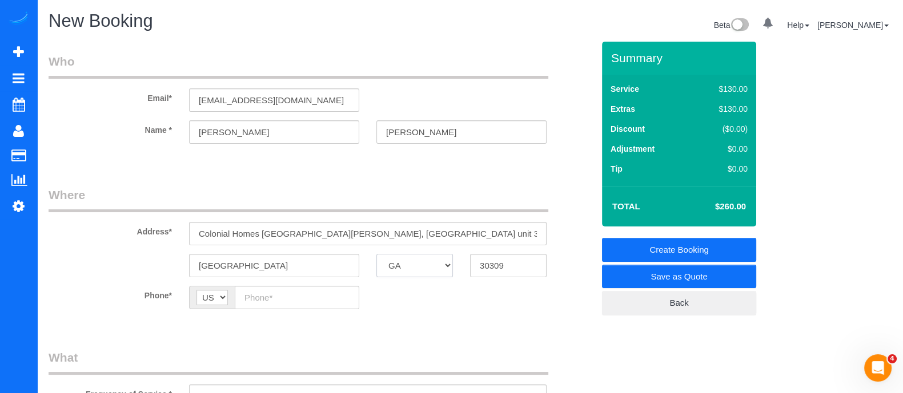
click at [376, 254] on select "AK AL AR AZ CA CO CT DC DE [GEOGRAPHIC_DATA] [GEOGRAPHIC_DATA] HI IA ID IL IN K…" at bounding box center [414, 265] width 77 height 23
paste input "[PHONE_NUMBER]"
click at [280, 297] on input "[PHONE_NUMBER]" at bounding box center [297, 297] width 124 height 23
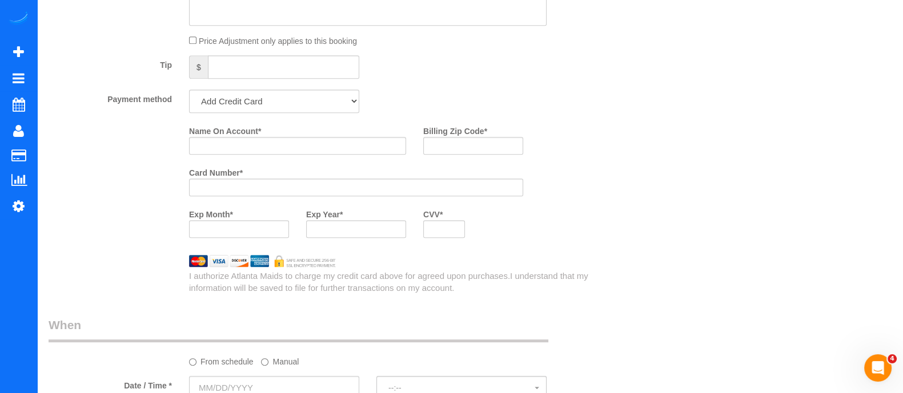
scroll to position [797, 0]
type input "[PHONE_NUMBER]"
click at [277, 144] on input "Name On Account *" at bounding box center [297, 144] width 217 height 18
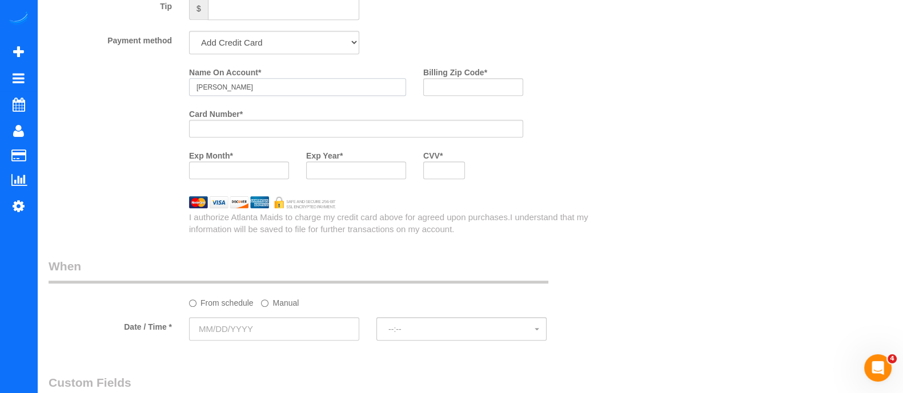
type input "[PERSON_NAME]"
click at [269, 307] on label "Manual" at bounding box center [280, 300] width 38 height 15
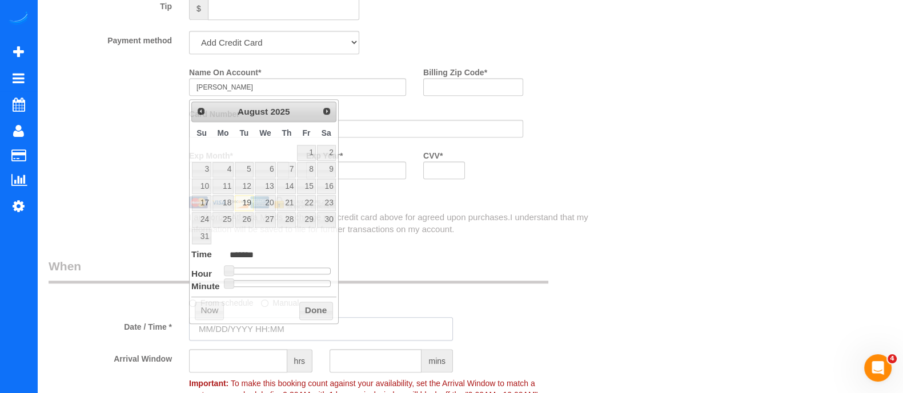
click at [267, 333] on input "text" at bounding box center [321, 328] width 264 height 23
type input "[DATE] 9:00AM"
type input "******"
type input "[DATE] 10:00AM"
type input "*******"
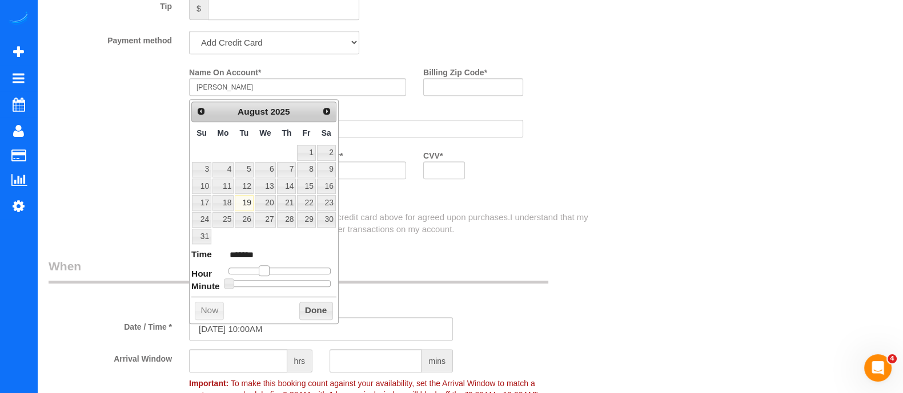
type input "[DATE] 11:00AM"
type input "*******"
type input "[DATE] 12:00PM"
type input "*******"
type input "[DATE] 1:00PM"
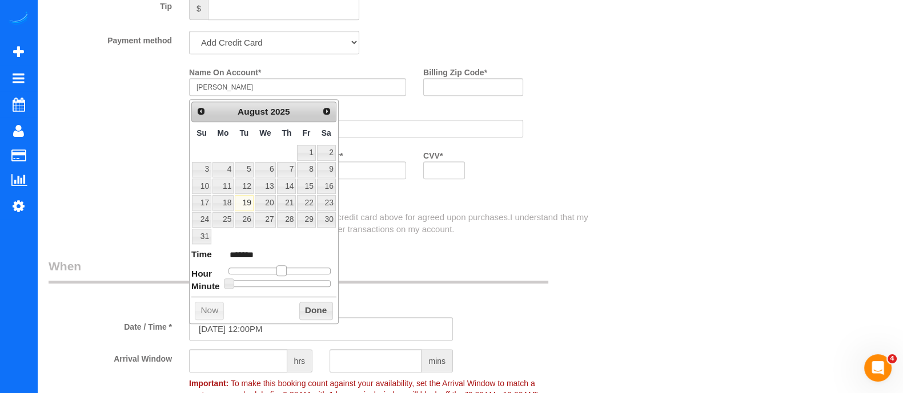
type input "******"
type input "08/19/2025 2:00PM"
type input "******"
drag, startPoint x: 265, startPoint y: 263, endPoint x: 294, endPoint y: 270, distance: 29.4
click at [294, 270] on span at bounding box center [290, 270] width 10 height 10
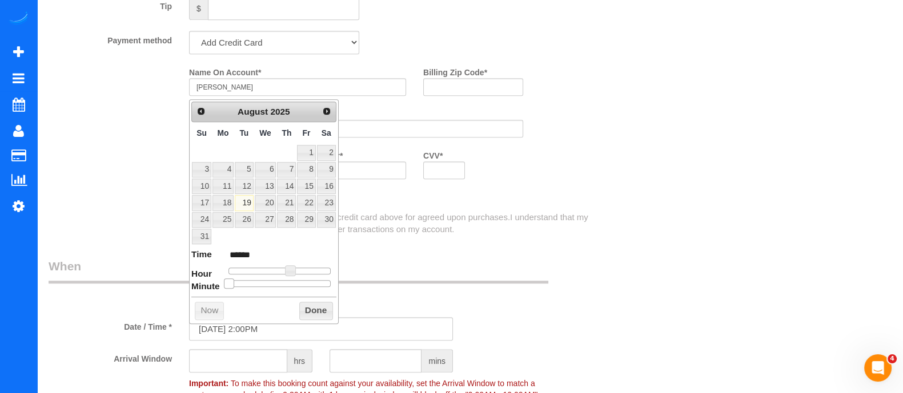
type input "08/19/2025 2:05PM"
type input "******"
type input "08/19/2025 2:10PM"
type input "******"
type input "08/19/2025 2:15PM"
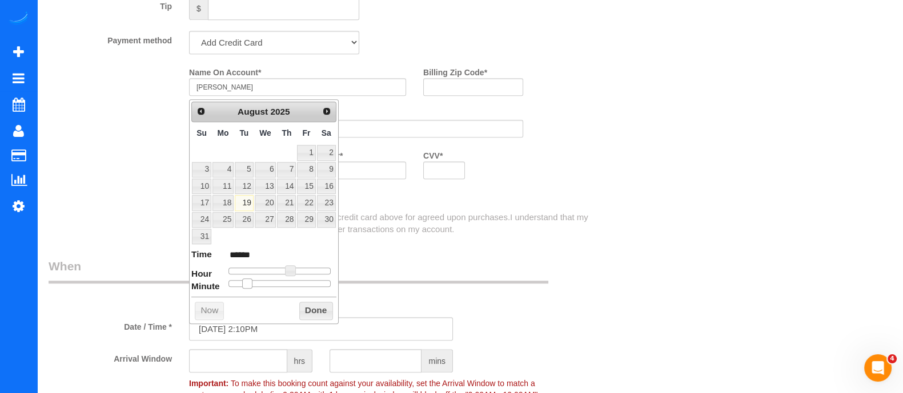
type input "******"
type input "08/19/2025 2:20PM"
type input "******"
type input "08/19/2025 2:25PM"
type input "******"
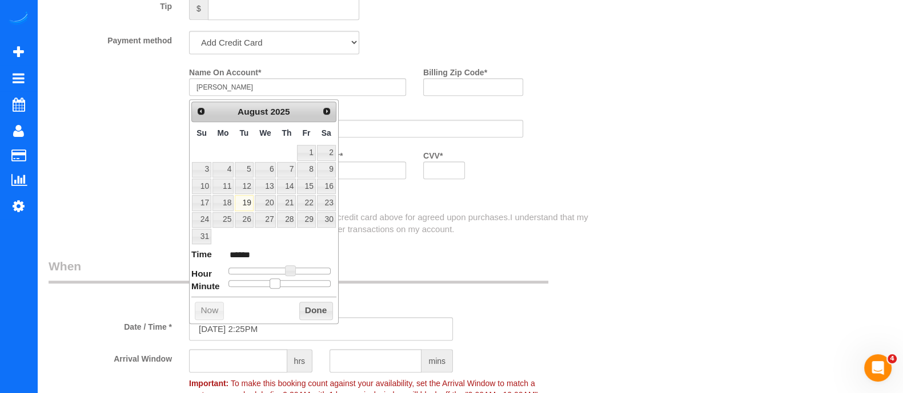
type input "08/19/2025 2:30PM"
type input "******"
drag, startPoint x: 228, startPoint y: 279, endPoint x: 280, endPoint y: 285, distance: 52.8
click at [280, 285] on span at bounding box center [284, 284] width 10 height 10
click at [308, 312] on button "Done" at bounding box center [316, 311] width 34 height 18
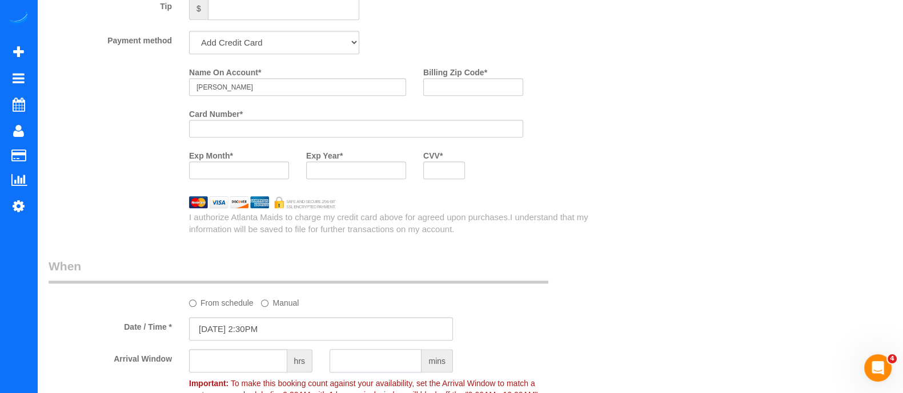
click at [353, 363] on input "text" at bounding box center [375, 360] width 92 height 23
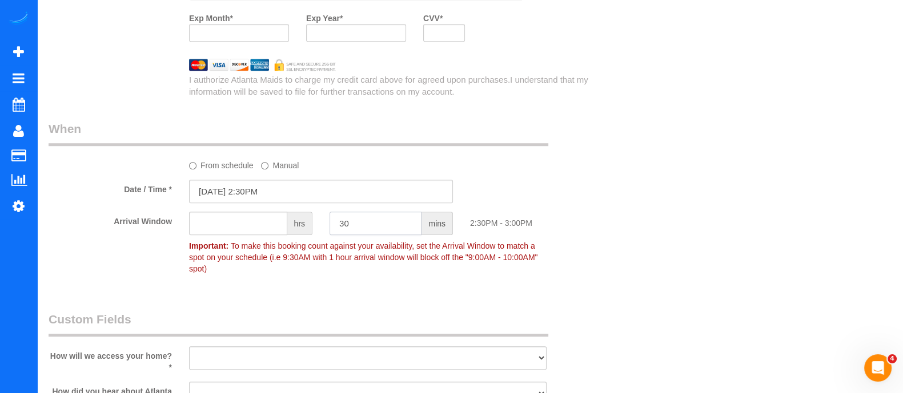
type input "30"
click at [413, 349] on select "I will leave a key I will provide an access code Someone will be home Go to apa…" at bounding box center [367, 358] width 357 height 23
select select "number:3"
click at [189, 347] on select "I will leave a key I will provide an access code Someone will be home Go to apa…" at bounding box center [367, 358] width 357 height 23
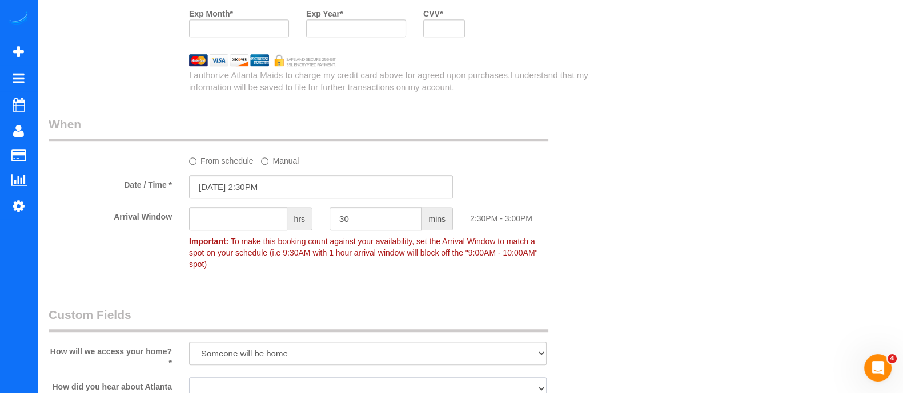
click at [262, 379] on select "Google Yelp From a friend Social media Other" at bounding box center [367, 388] width 357 height 23
select select "number:6"
click at [189, 377] on select "Google Yelp From a friend Social media Other" at bounding box center [367, 388] width 357 height 23
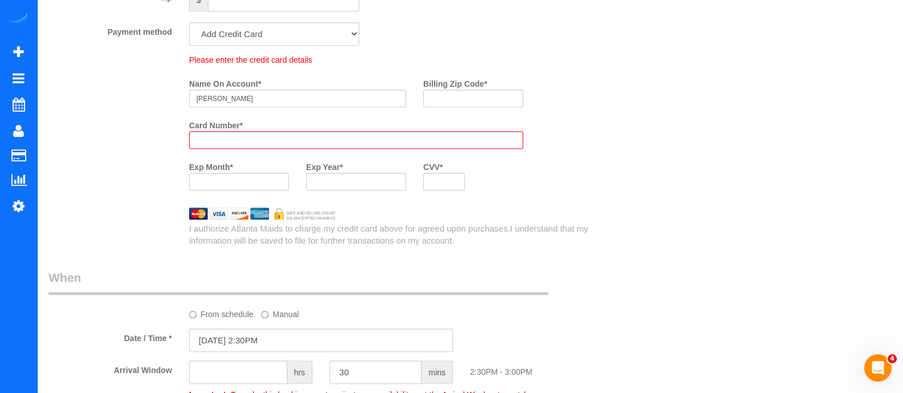
scroll to position [894, 0]
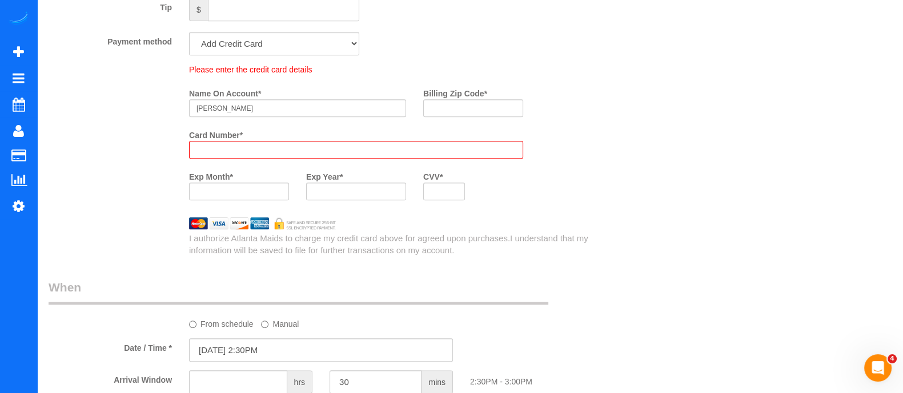
click at [279, 159] on div at bounding box center [356, 150] width 334 height 18
click at [460, 114] on input "Billing Zip Code *" at bounding box center [473, 108] width 100 height 18
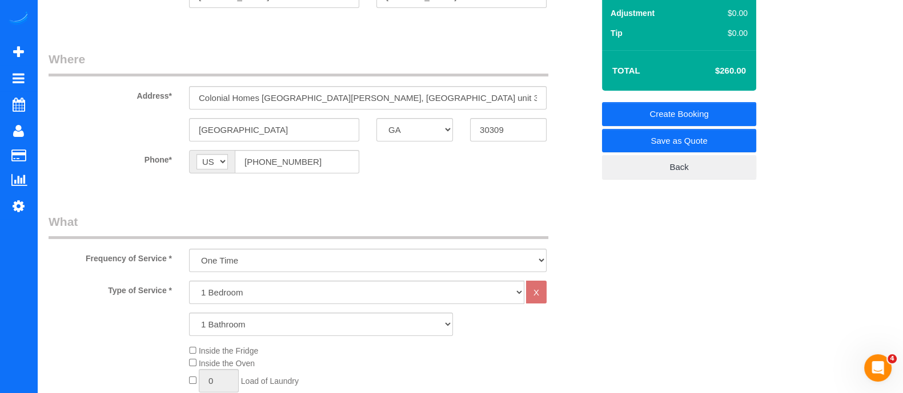
scroll to position [0, 0]
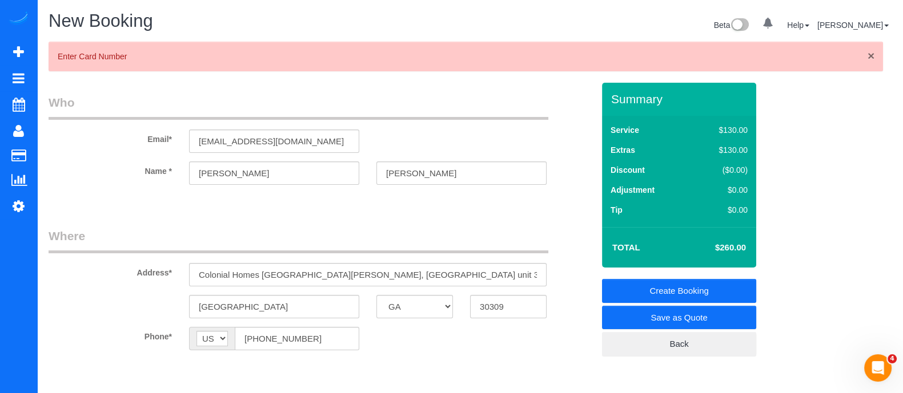
click at [871, 58] on span "×" at bounding box center [870, 55] width 7 height 13
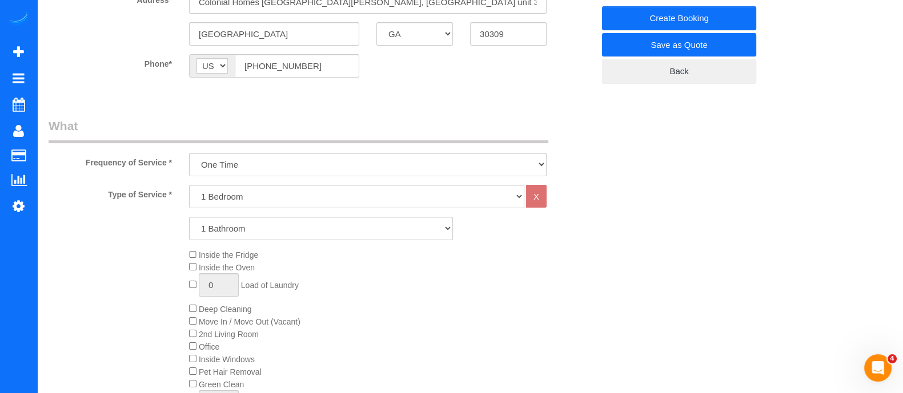
scroll to position [22, 0]
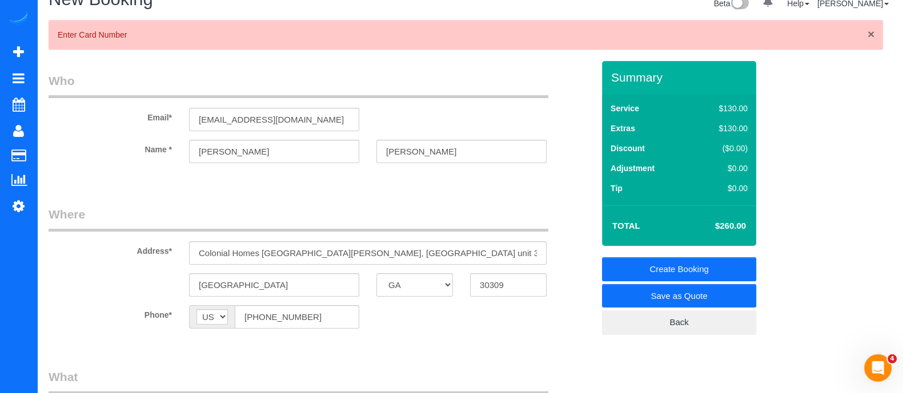
click at [869, 33] on span "×" at bounding box center [870, 33] width 7 height 13
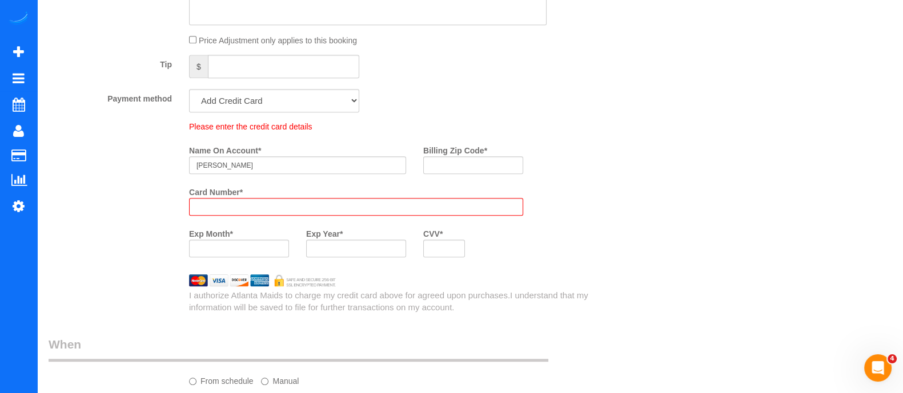
scroll to position [877, 0]
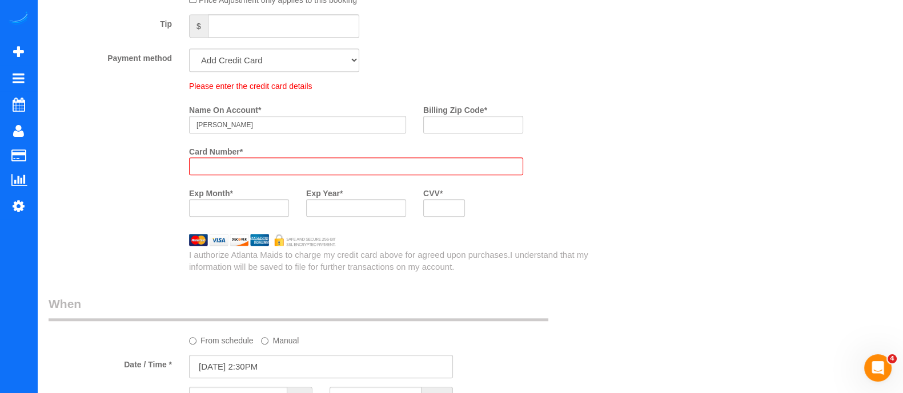
click at [683, 179] on div "Who Email* rockstargangstermusik@gmail.com Name * Thomas Simmons Where Address*…" at bounding box center [470, 72] width 843 height 1733
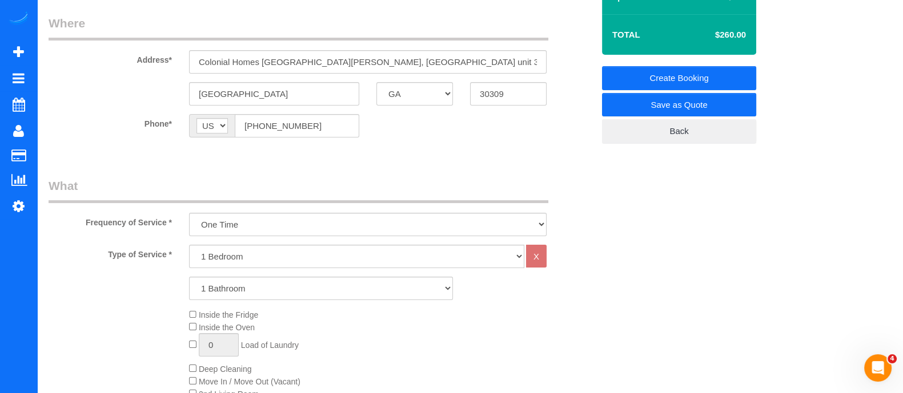
scroll to position [0, 0]
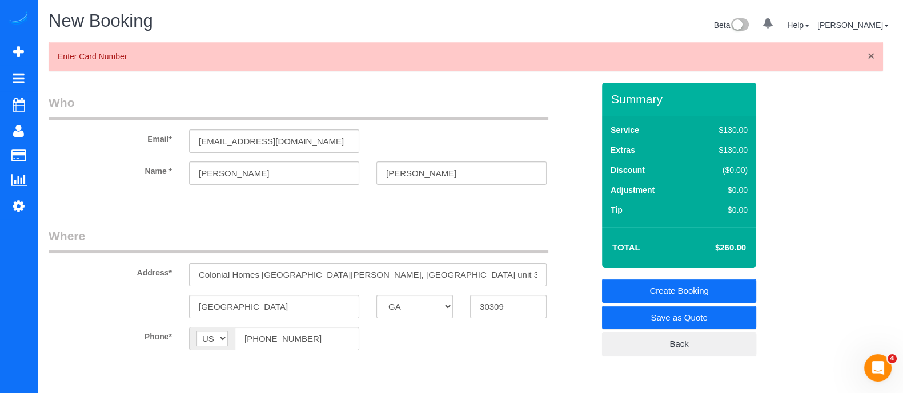
click at [869, 55] on span "×" at bounding box center [870, 55] width 7 height 13
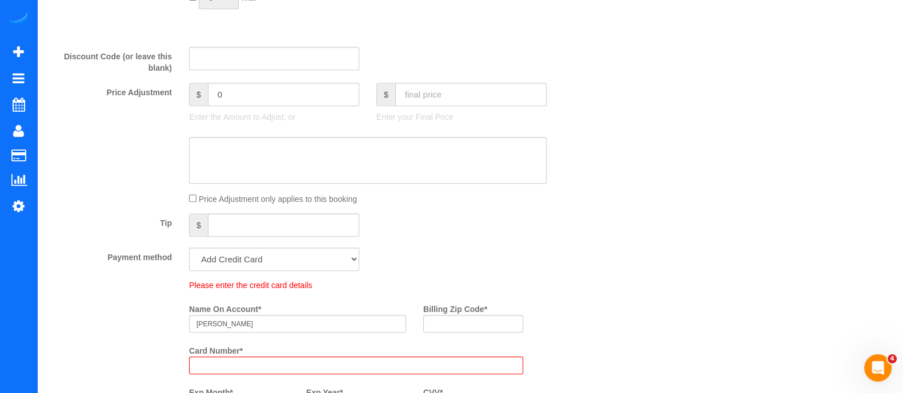
scroll to position [782, 0]
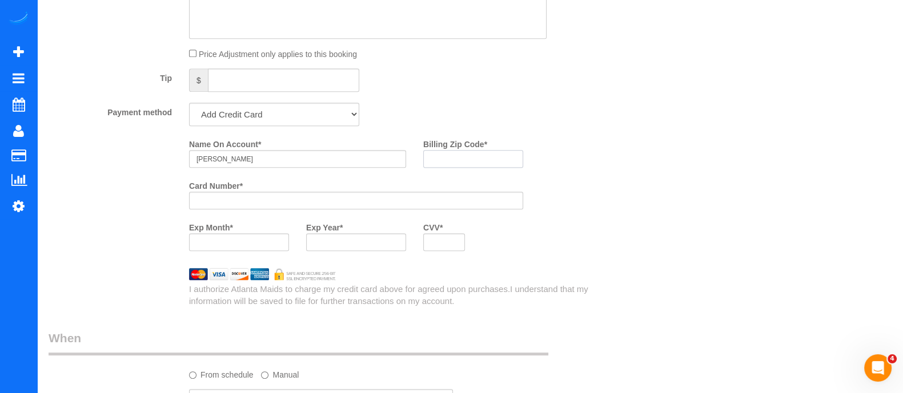
click at [453, 176] on div "Billing Zip Code *" at bounding box center [473, 156] width 117 height 42
type input "30309"
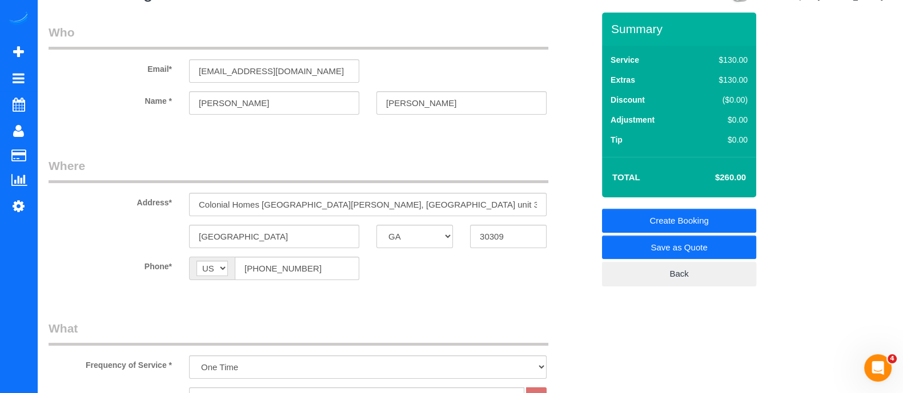
scroll to position [0, 0]
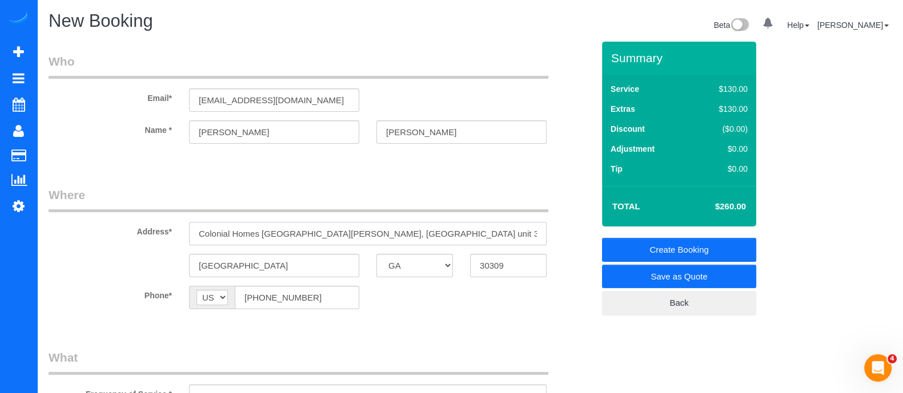
drag, startPoint x: 193, startPoint y: 234, endPoint x: 353, endPoint y: 241, distance: 160.6
click at [353, 241] on input "Colonial Homes Dr NWAtlanta, GA 30309, USA unit 301" at bounding box center [367, 233] width 357 height 23
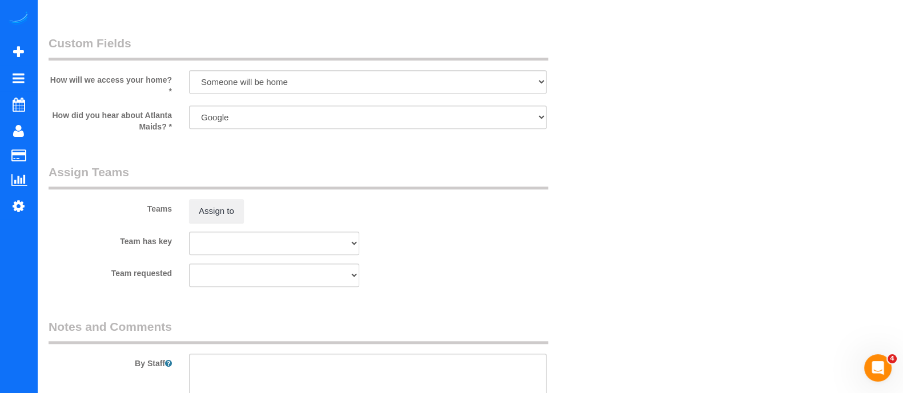
scroll to position [1288, 0]
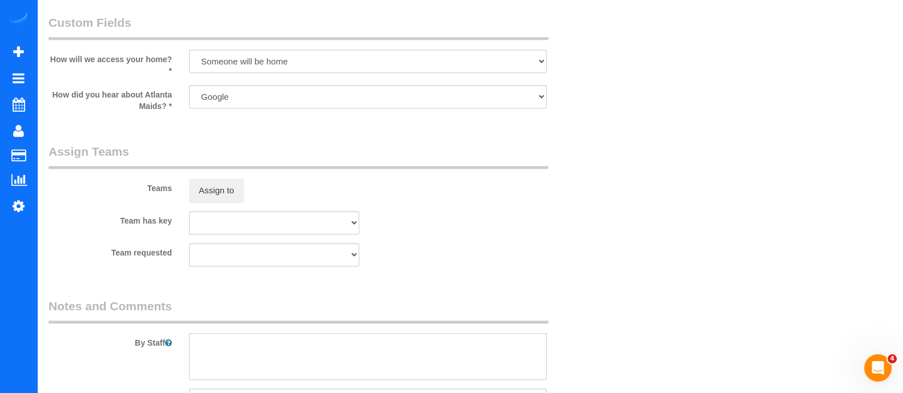
paste textarea "Venue [GEOGRAPHIC_DATA] - 100 Colonial Homes Dr ..."
click at [300, 347] on textarea at bounding box center [367, 356] width 357 height 47
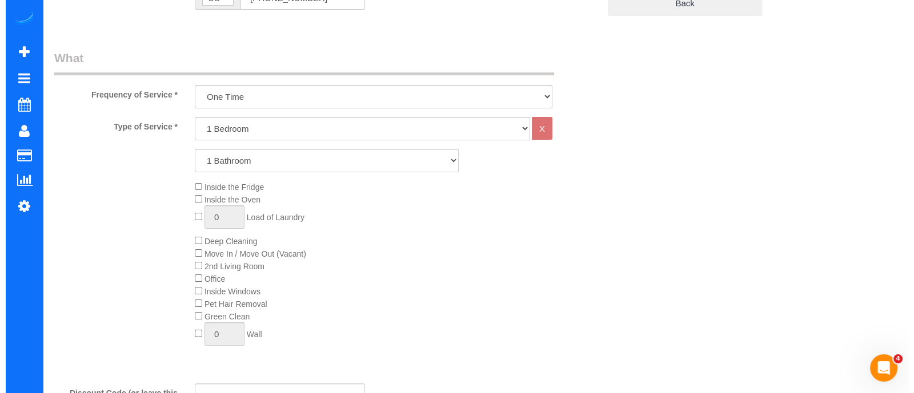
scroll to position [0, 0]
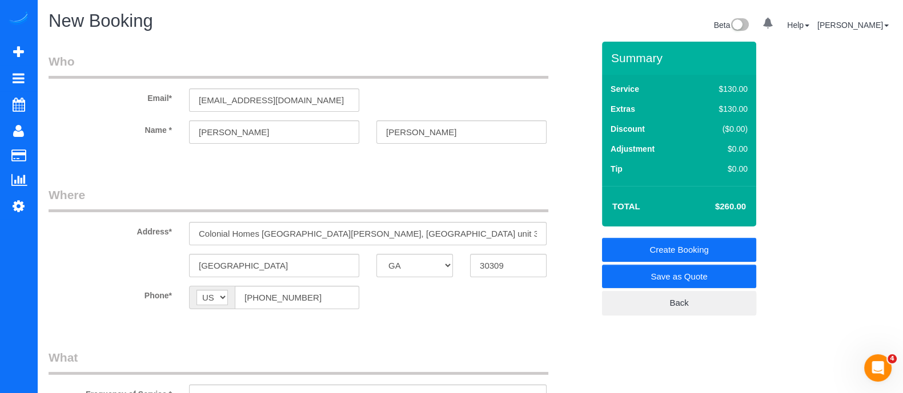
type textarea "Venue [GEOGRAPHIC_DATA] - 100 Colonial Homes Dr ..."
click at [685, 250] on link "Create Booking" at bounding box center [679, 250] width 154 height 24
